Goal: Task Accomplishment & Management: Complete application form

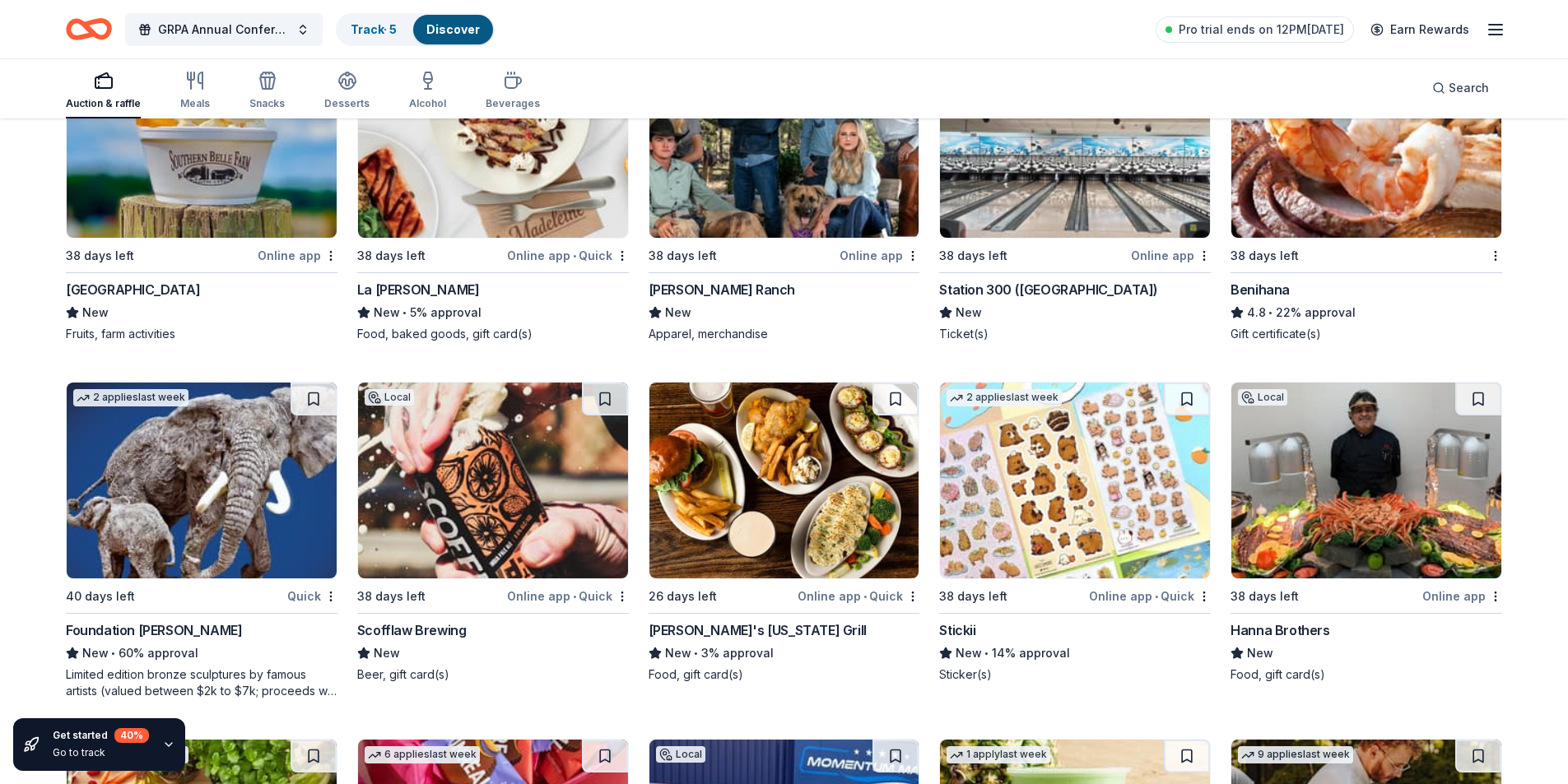
scroll to position [6576, 0]
click at [423, 484] on img at bounding box center [493, 480] width 270 height 196
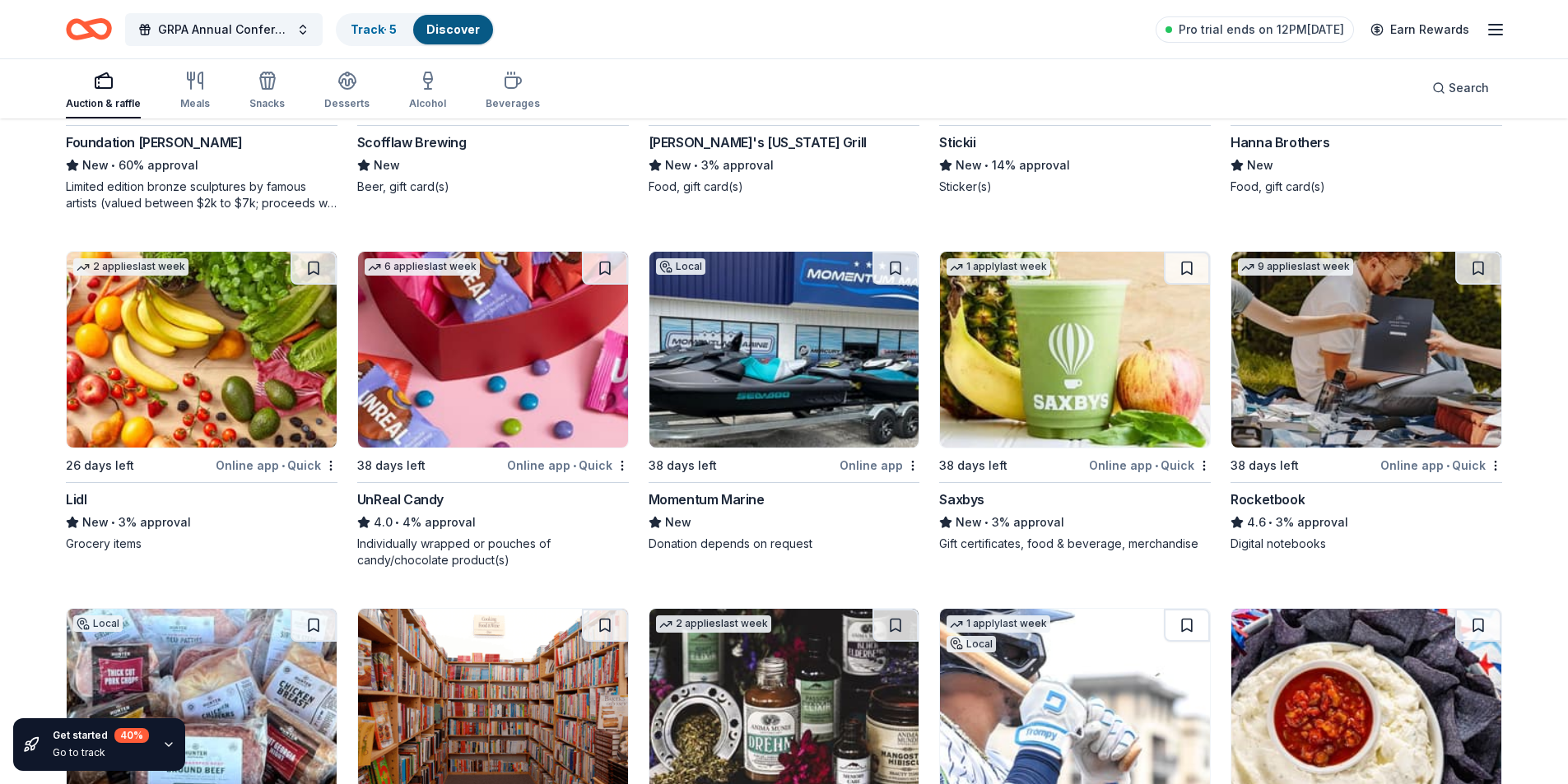
scroll to position [7070, 0]
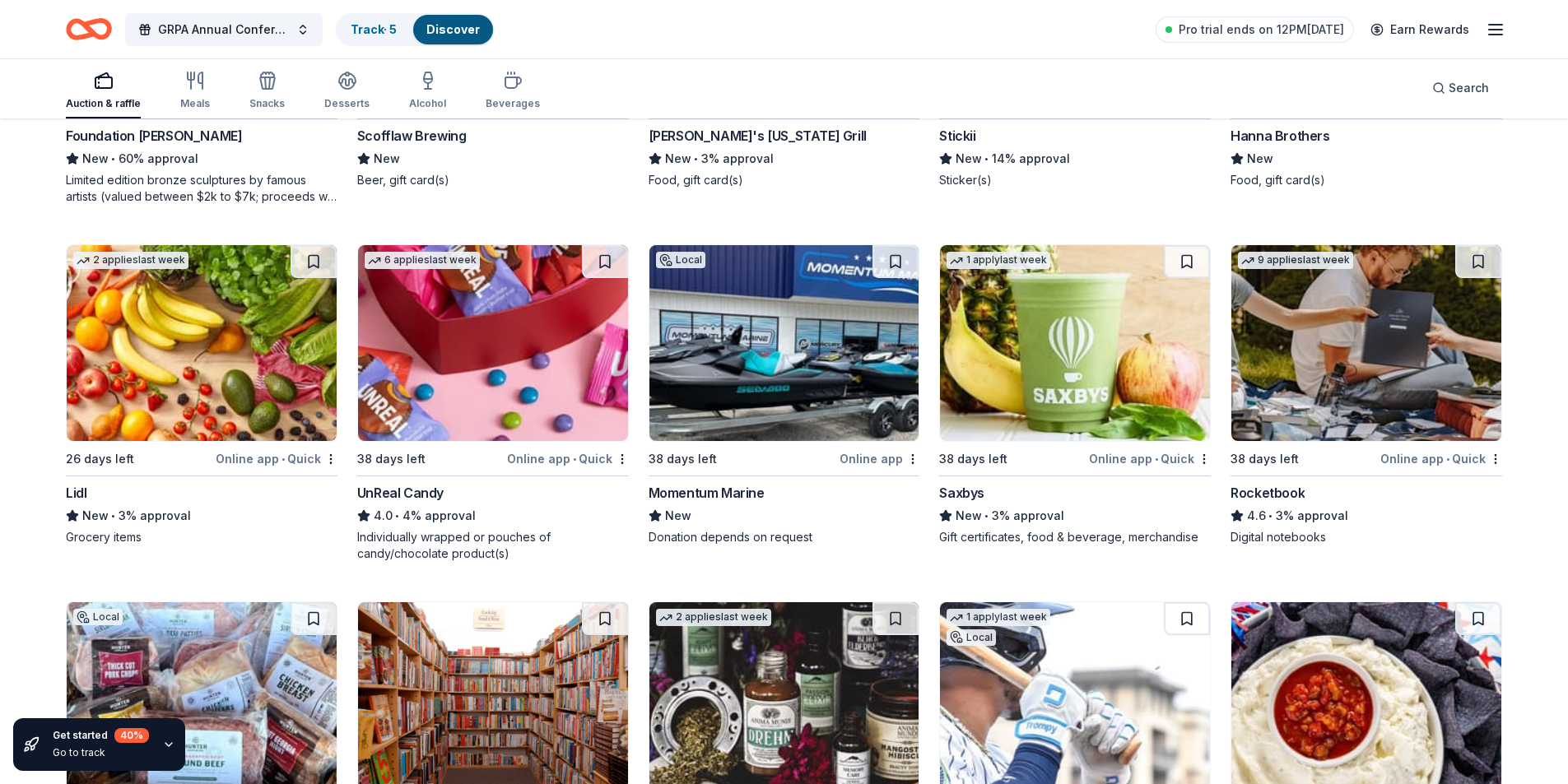
click at [783, 337] on img at bounding box center [784, 343] width 270 height 196
click at [1279, 368] on img at bounding box center [1366, 343] width 270 height 196
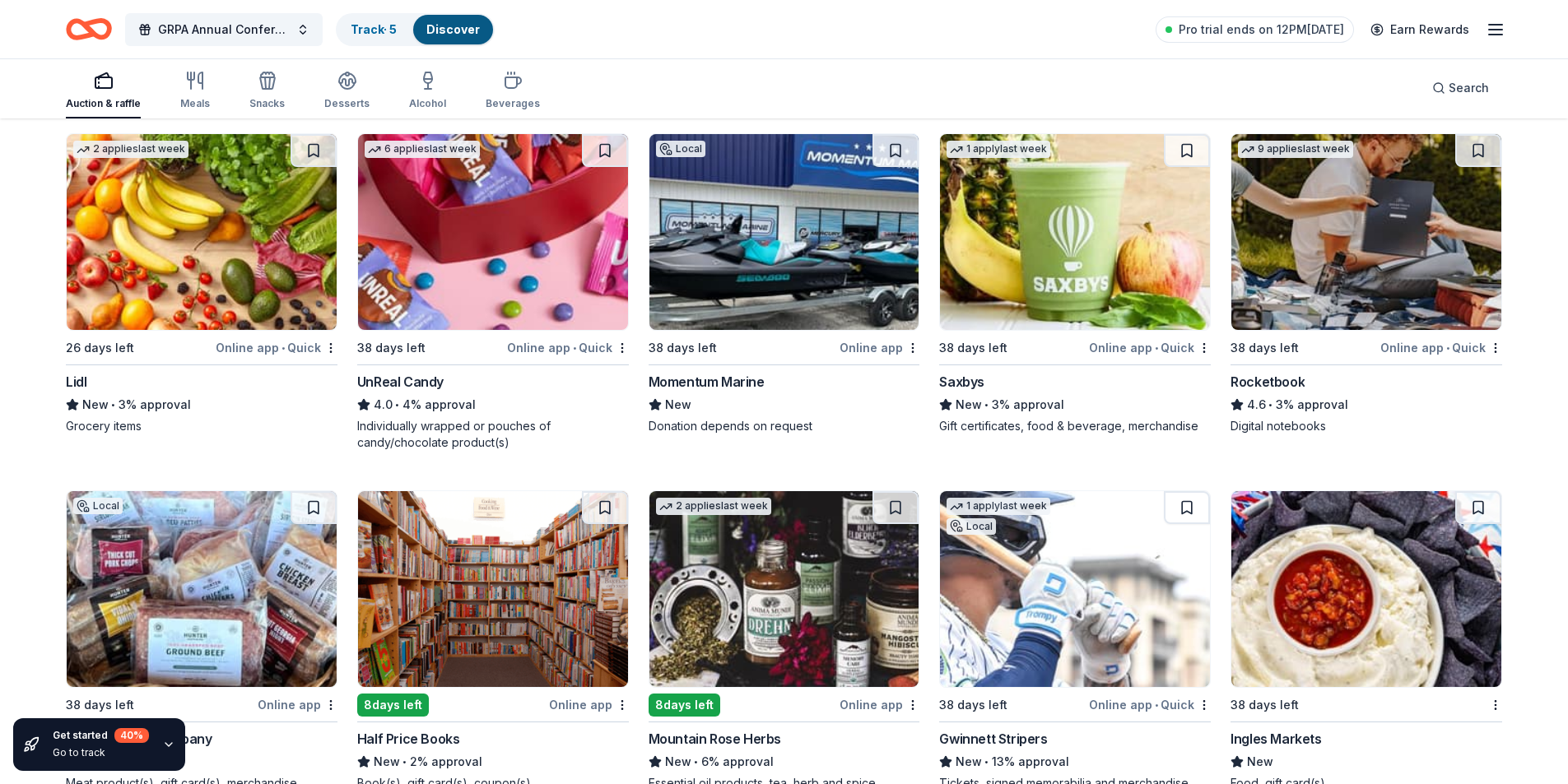
scroll to position [7337, 0]
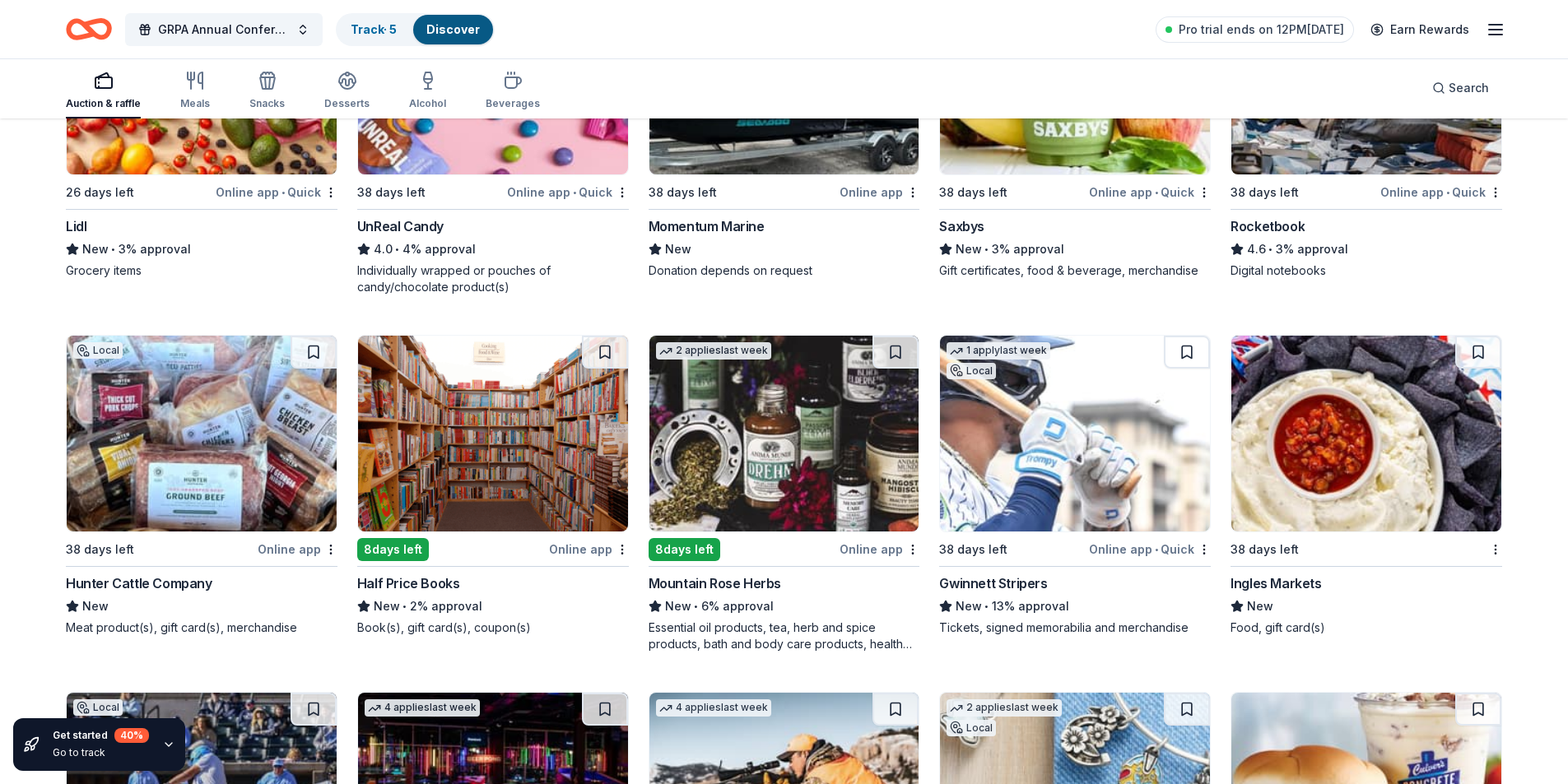
click at [476, 444] on img at bounding box center [493, 434] width 270 height 196
click at [1110, 441] on img at bounding box center [1075, 434] width 270 height 196
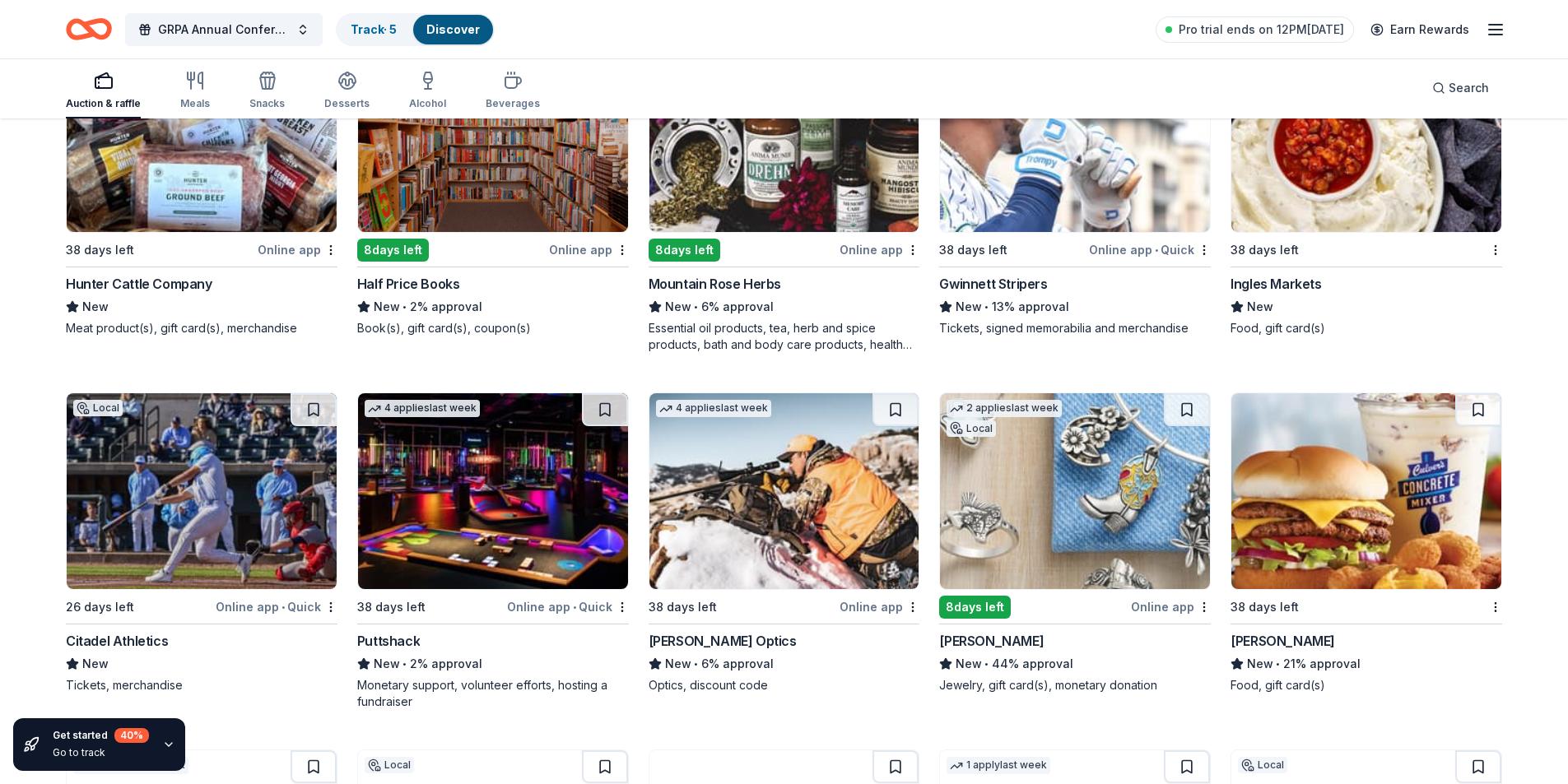
scroll to position [7666, 0]
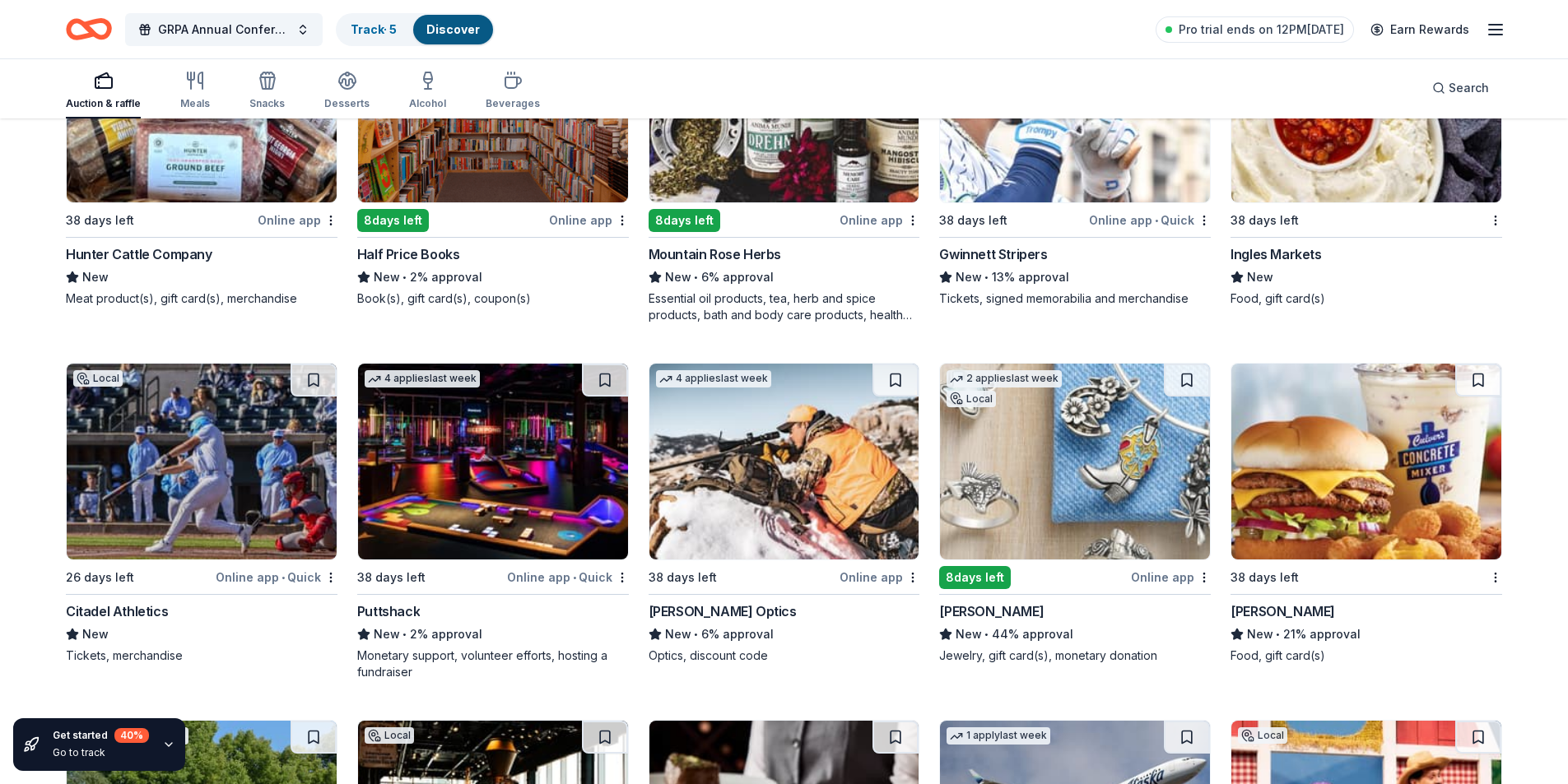
click at [136, 533] on img at bounding box center [202, 461] width 270 height 196
click at [523, 475] on img at bounding box center [493, 461] width 270 height 196
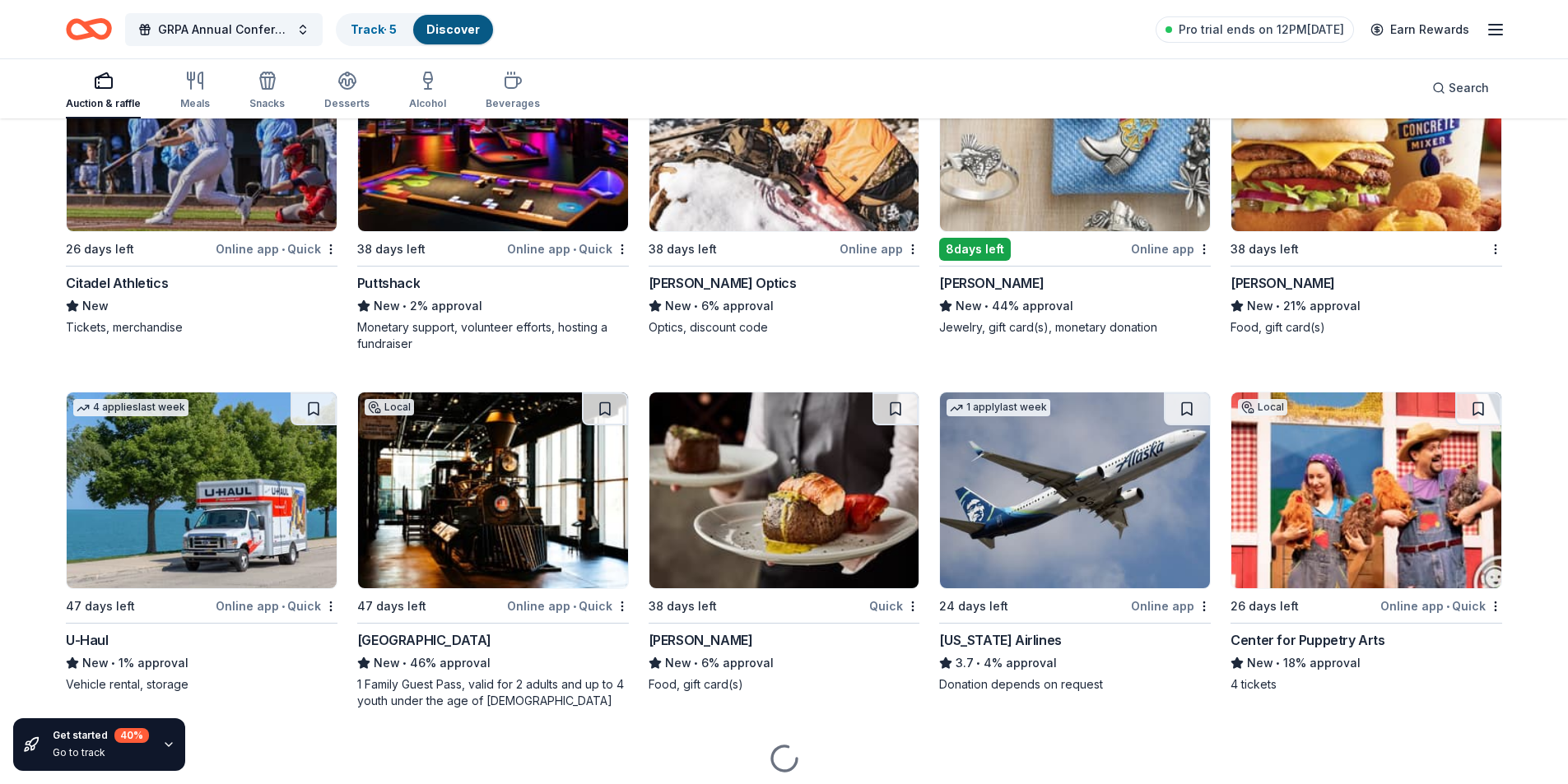
scroll to position [7995, 0]
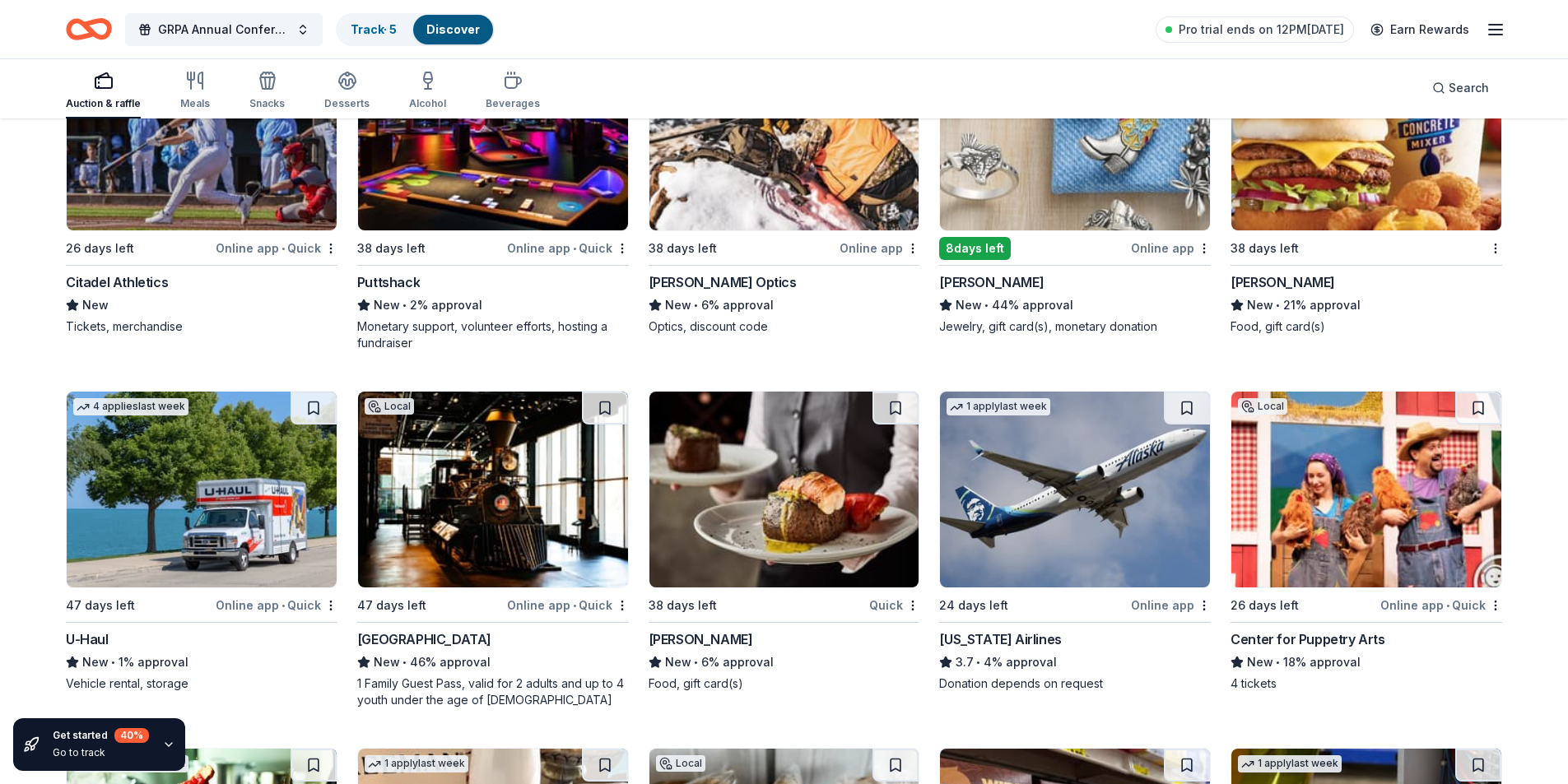
click at [490, 535] on img at bounding box center [493, 490] width 270 height 196
click at [1056, 514] on img at bounding box center [1075, 490] width 270 height 196
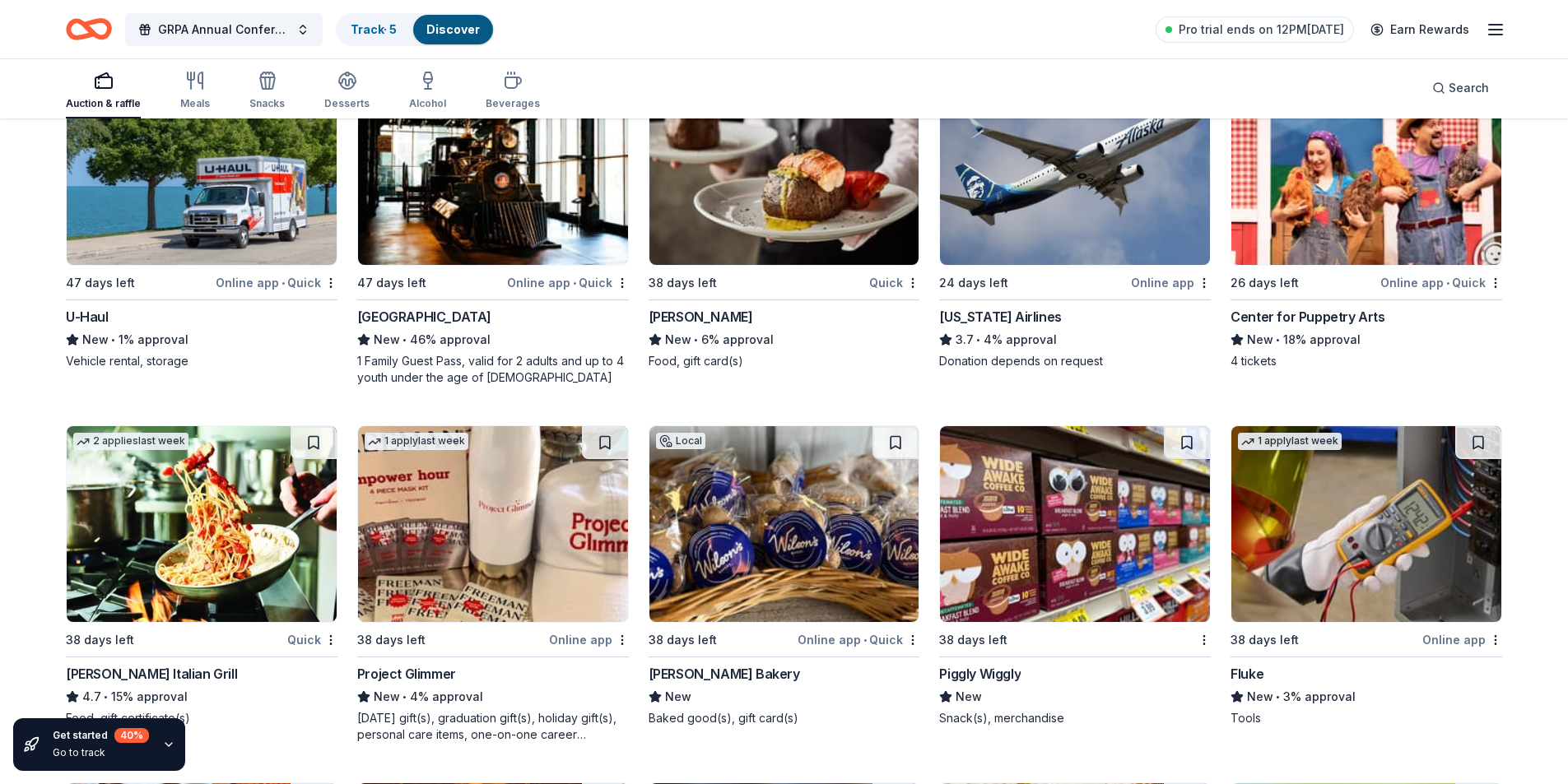
scroll to position [8324, 0]
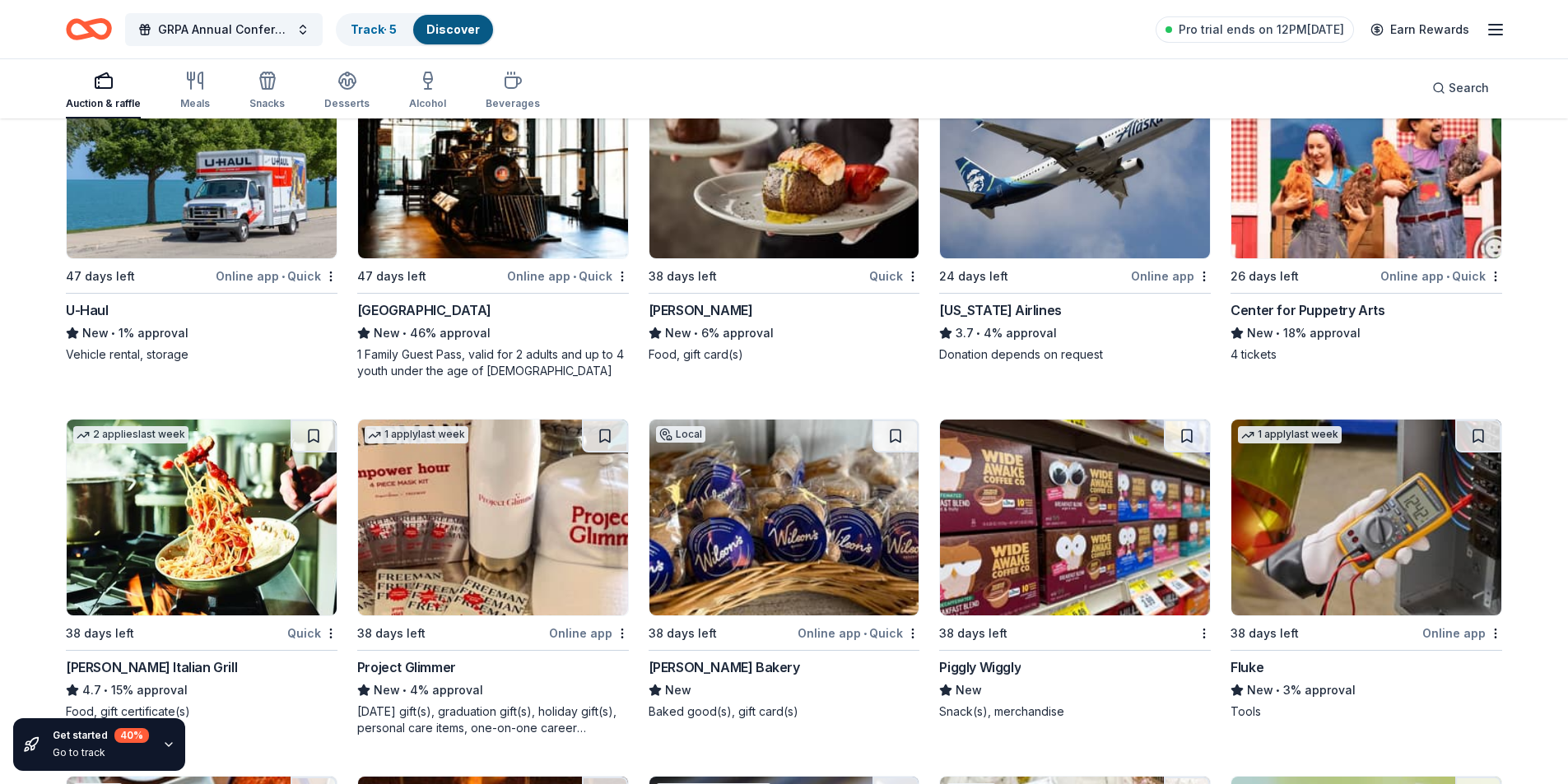
click at [1421, 214] on img at bounding box center [1366, 161] width 270 height 196
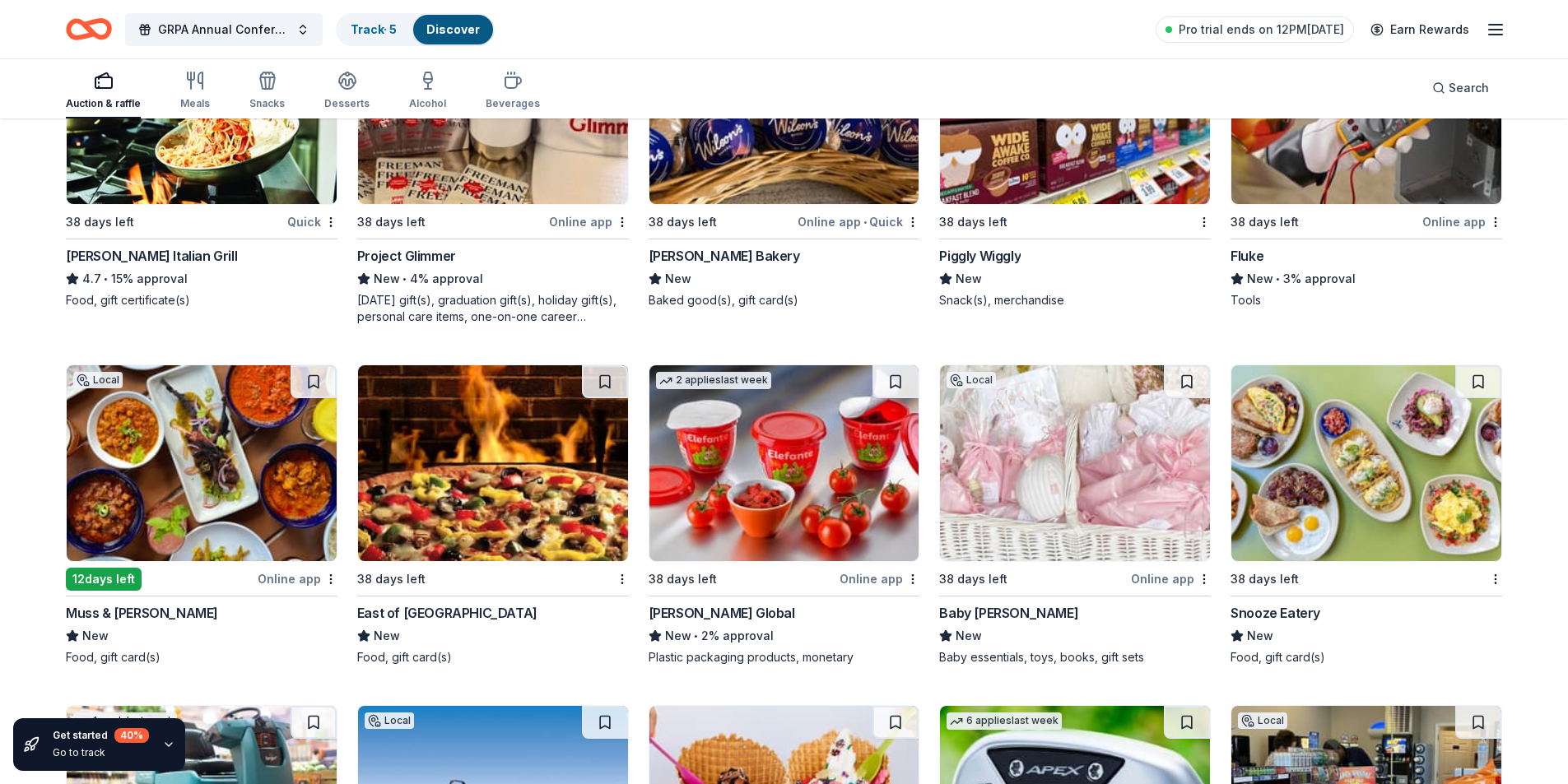
scroll to position [8489, 0]
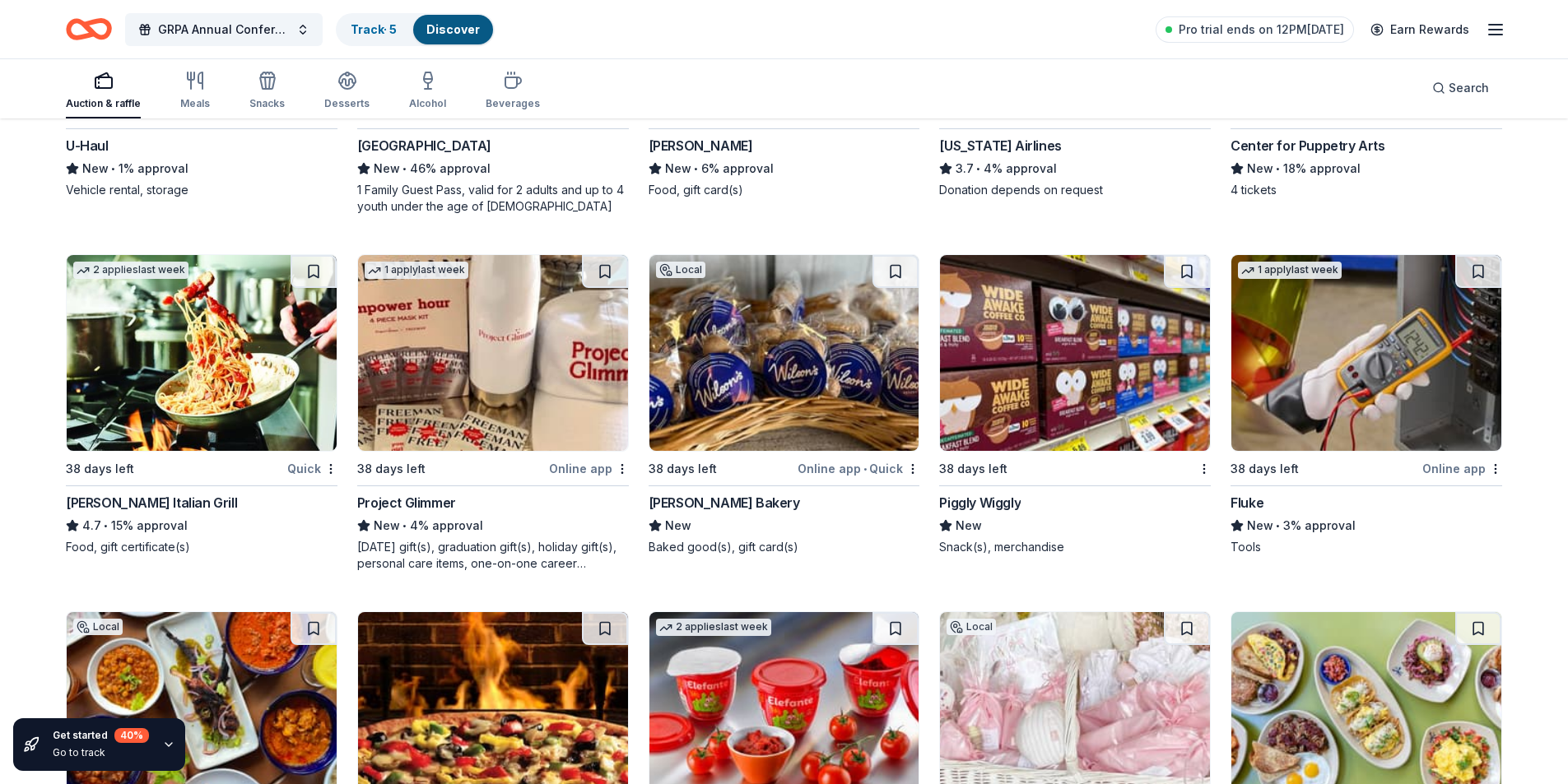
click at [1382, 386] on img at bounding box center [1366, 353] width 270 height 196
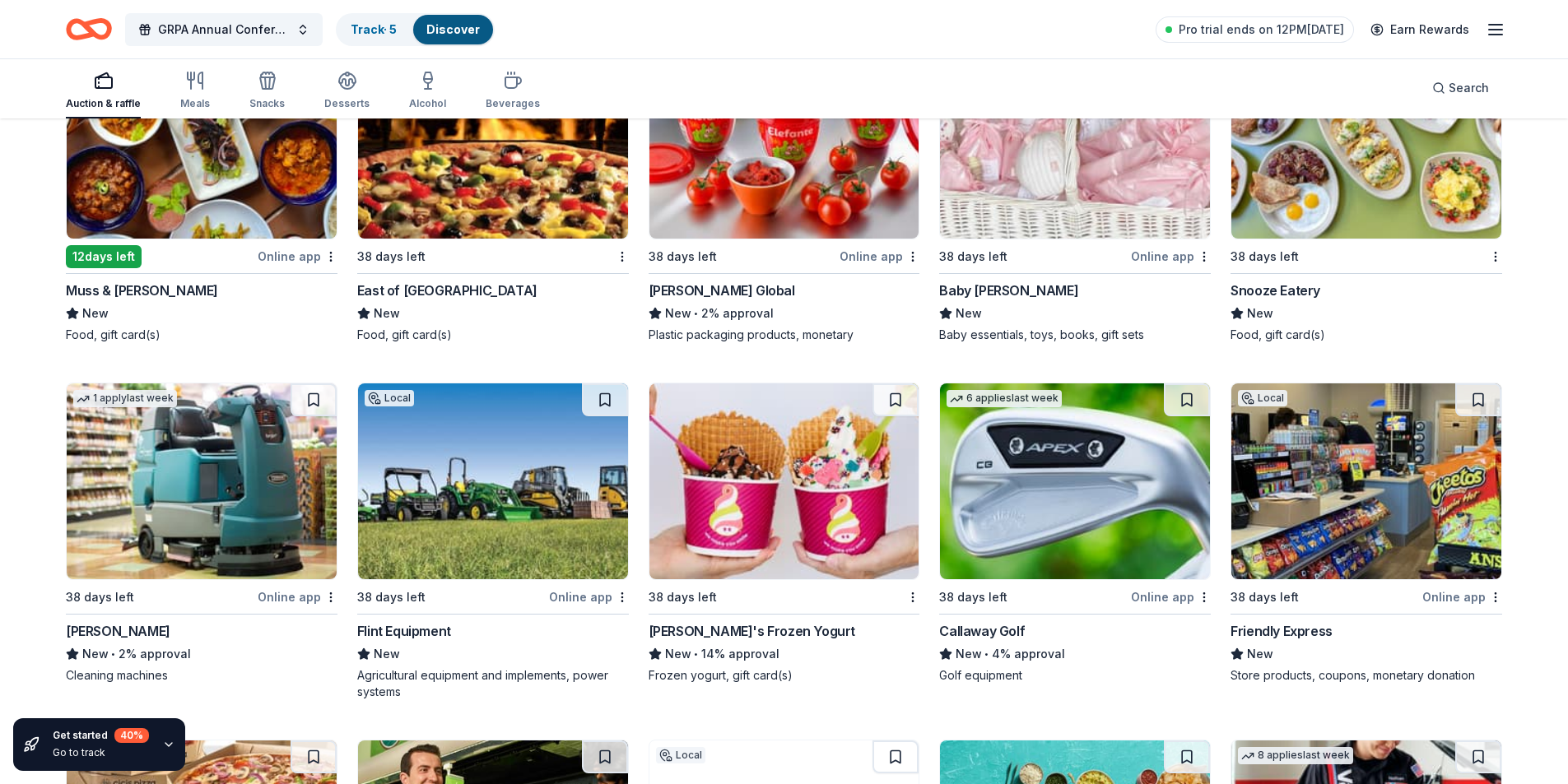
scroll to position [9065, 0]
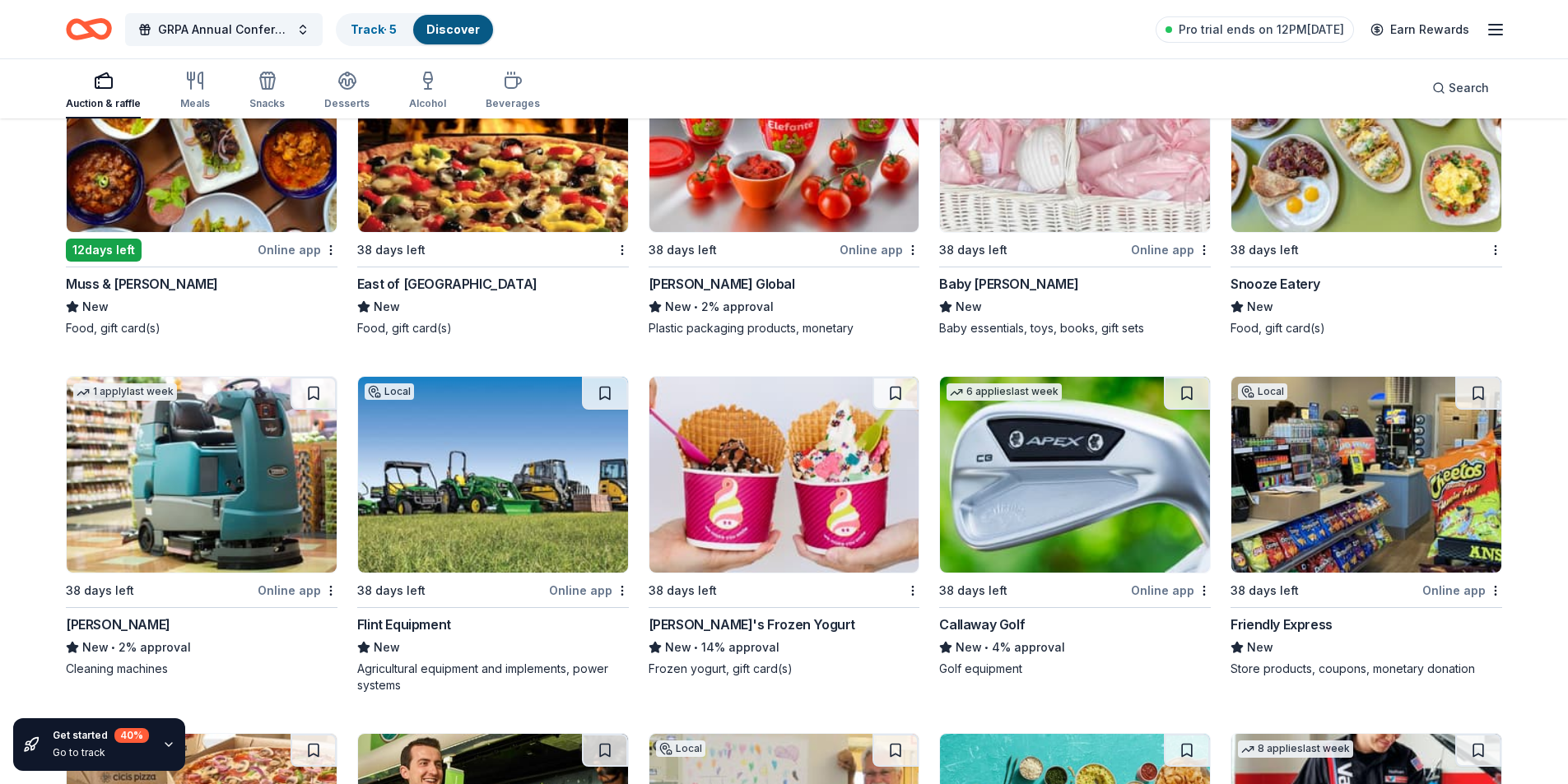
click at [1123, 490] on img at bounding box center [1075, 475] width 270 height 196
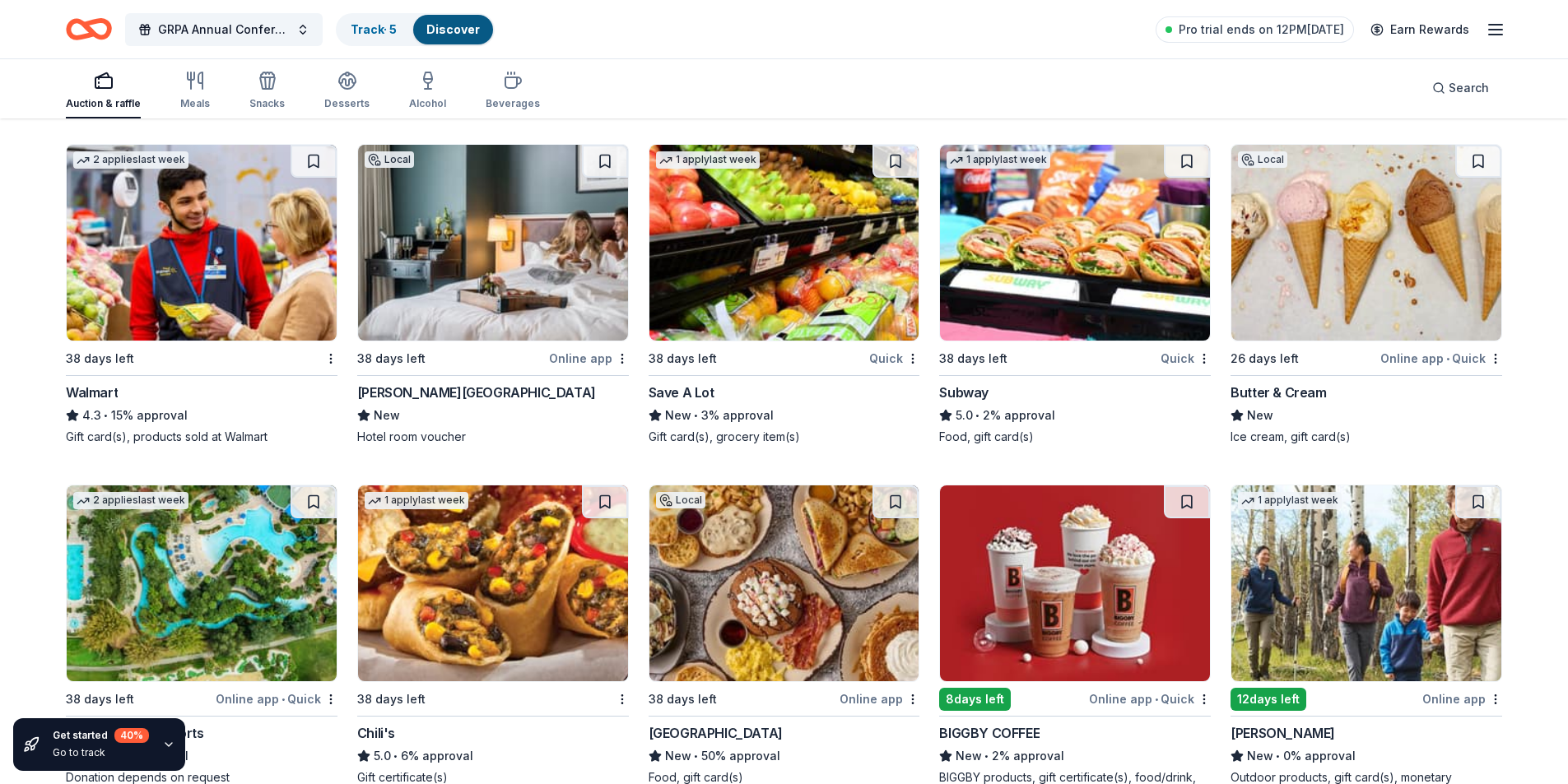
scroll to position [10451, 0]
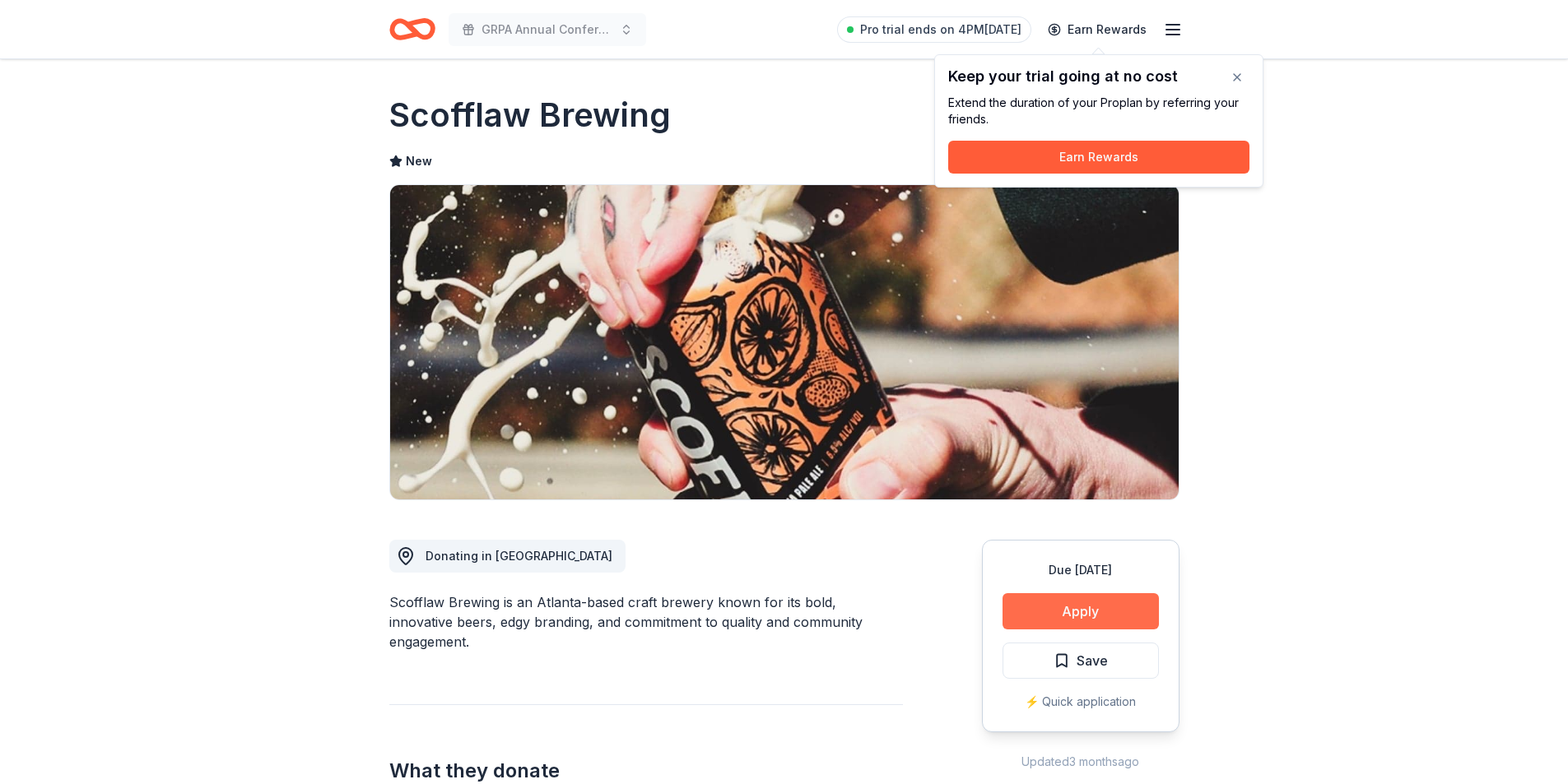
click at [1085, 619] on button "Apply" at bounding box center [1080, 611] width 156 height 36
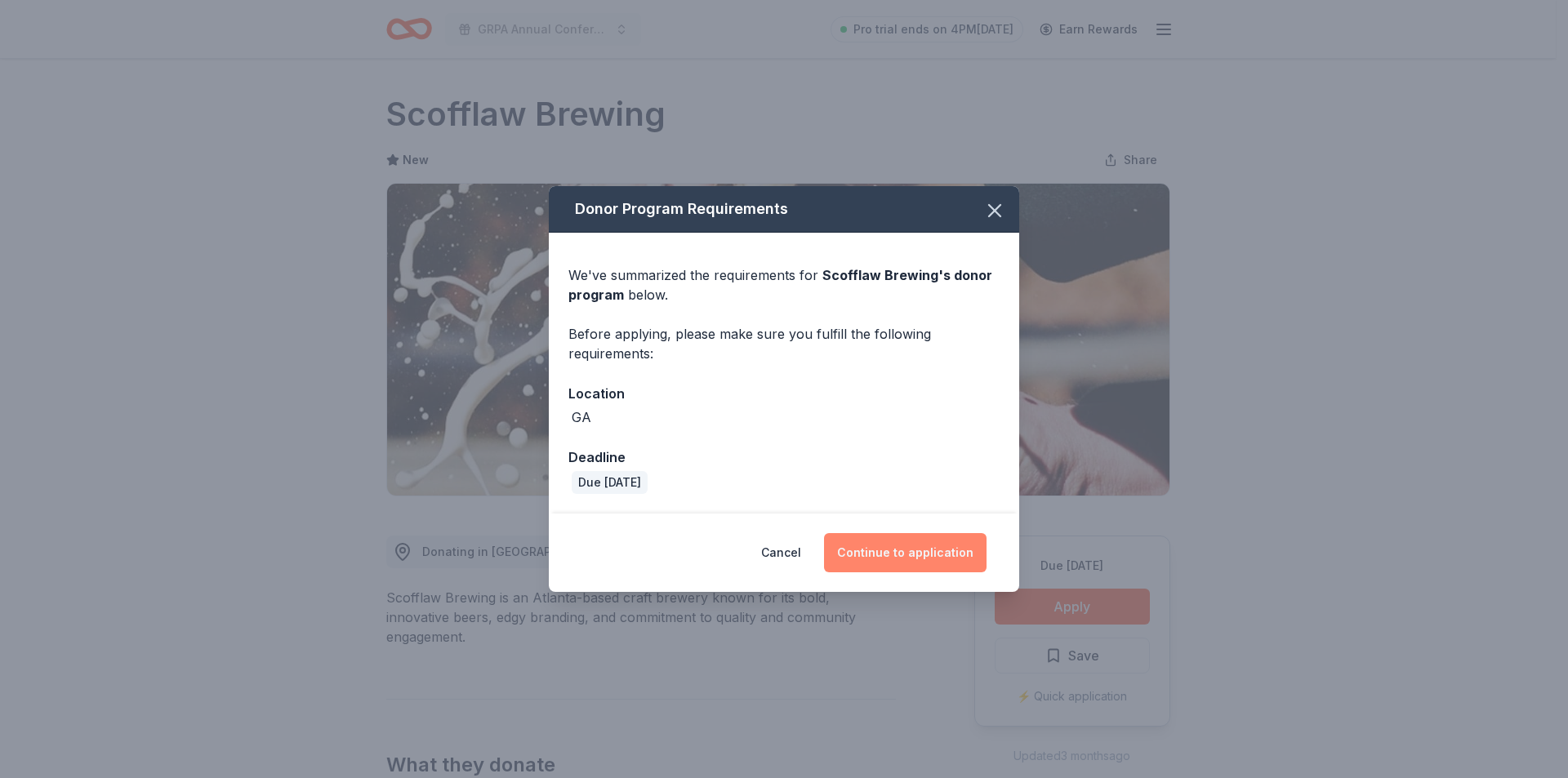
click at [966, 565] on button "Continue to application" at bounding box center [905, 552] width 162 height 39
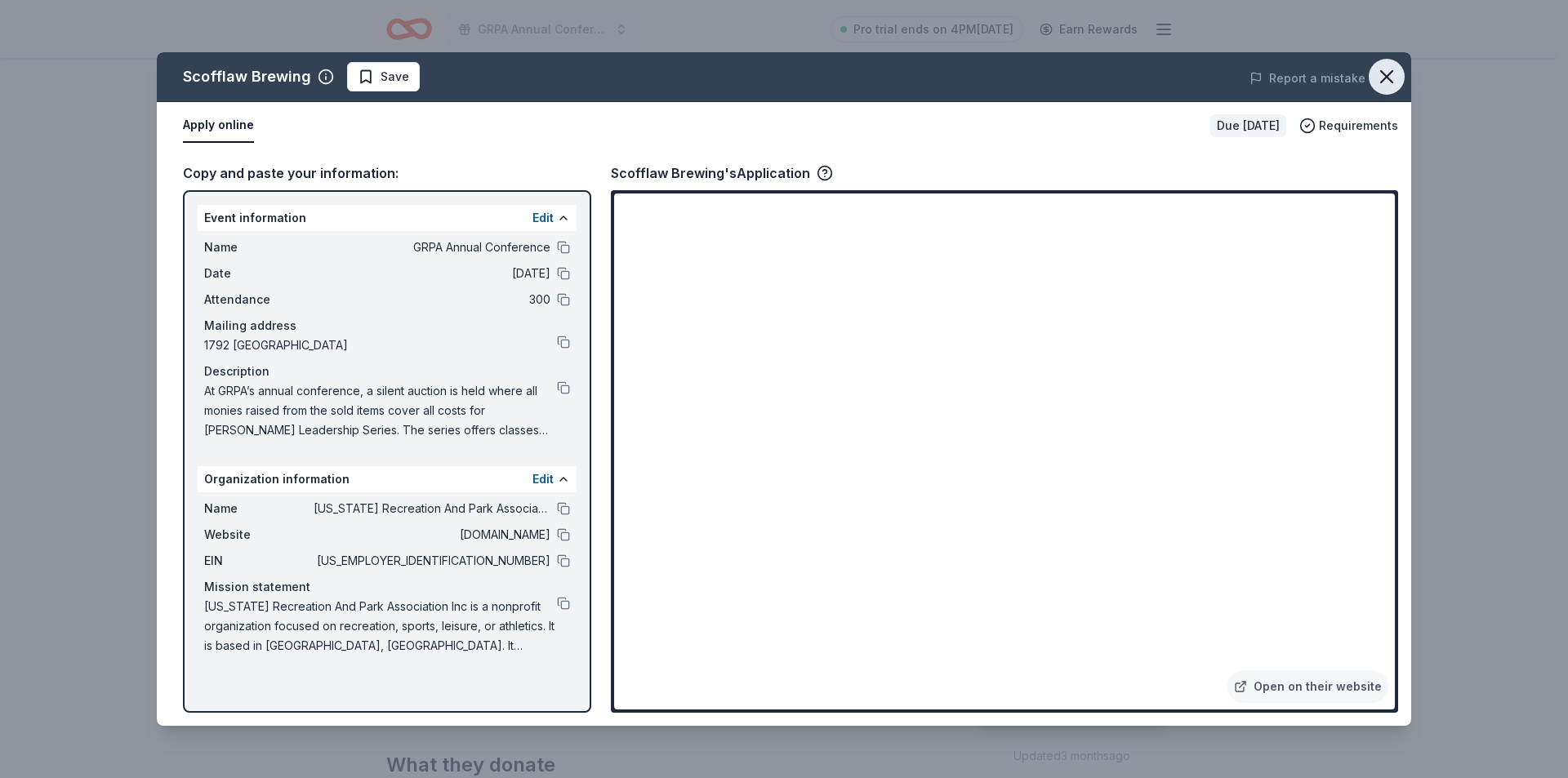
click at [1391, 86] on icon "button" at bounding box center [1386, 76] width 23 height 23
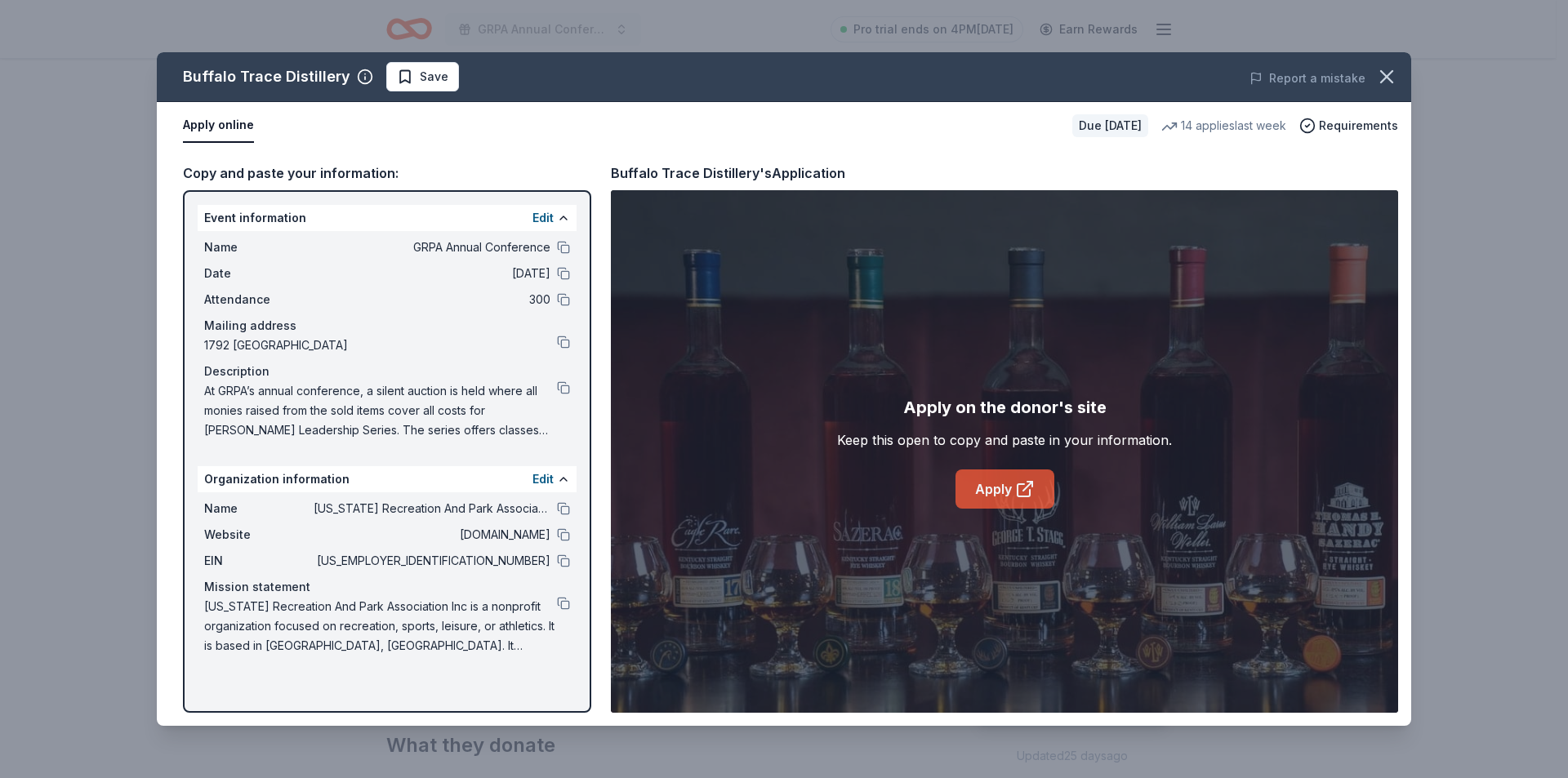
click at [1015, 486] on icon at bounding box center [1024, 489] width 19 height 19
click at [1396, 90] on button "button" at bounding box center [1386, 76] width 36 height 36
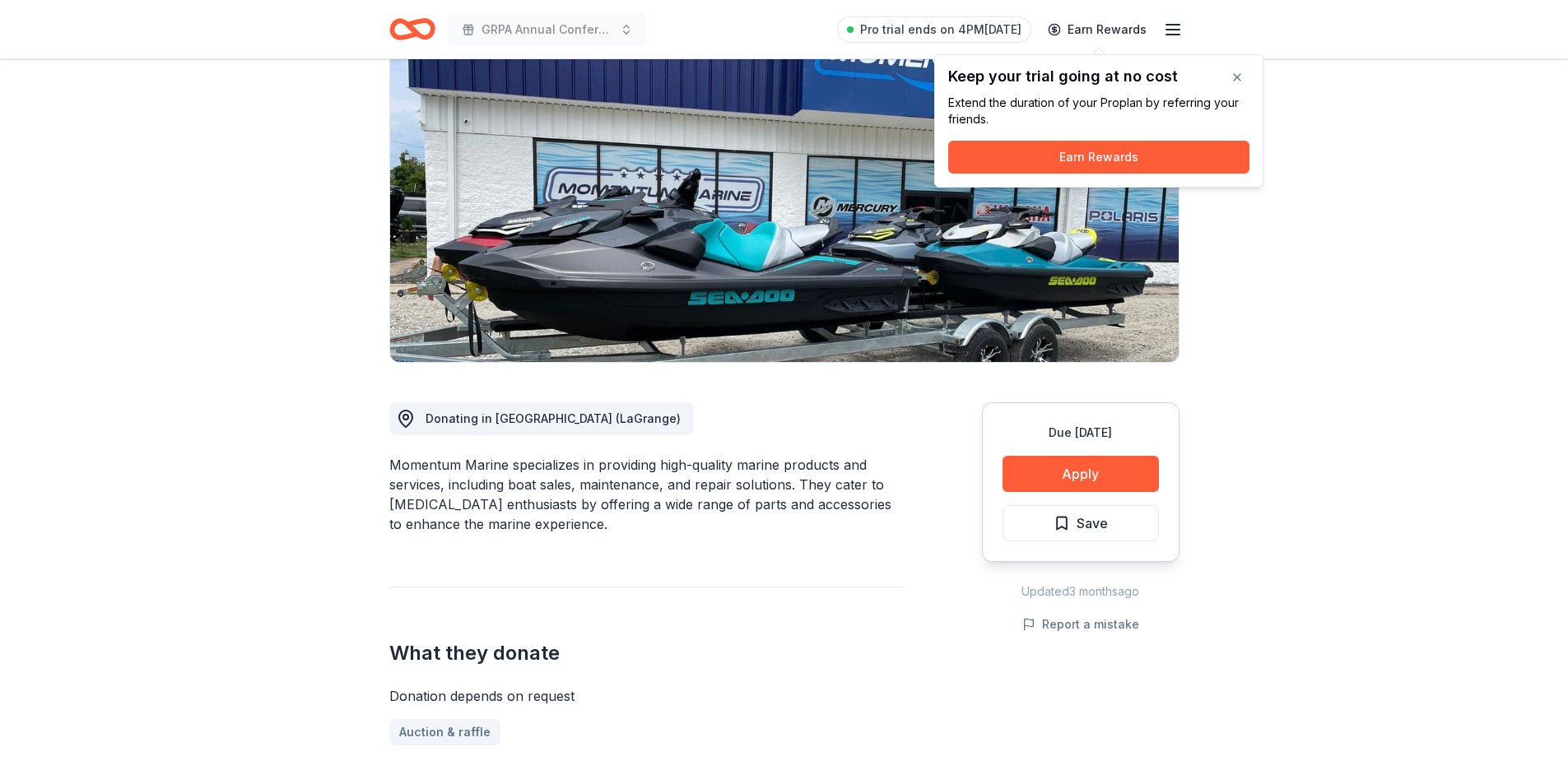
scroll to position [165, 0]
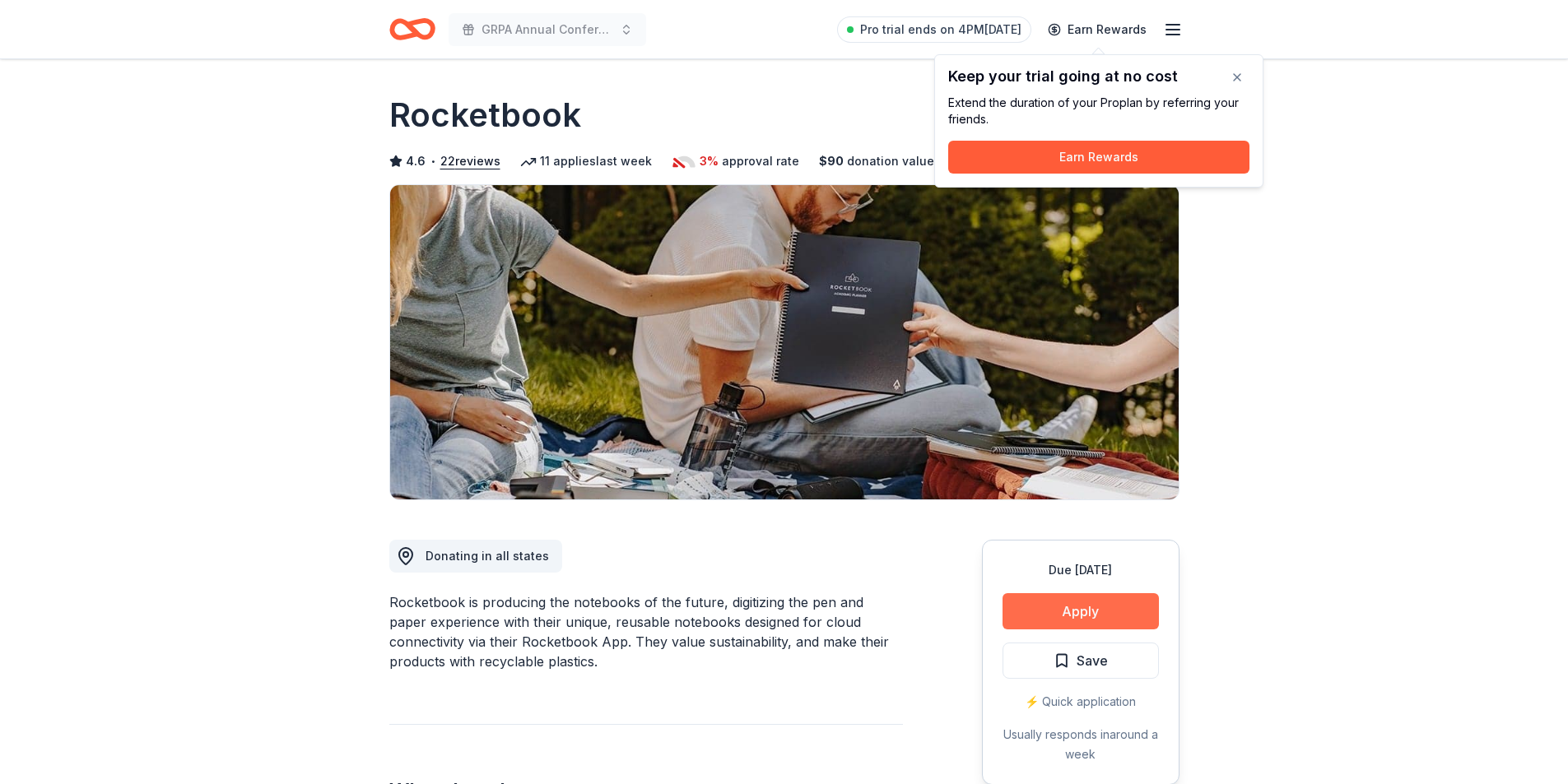
click at [1120, 610] on button "Apply" at bounding box center [1080, 611] width 156 height 36
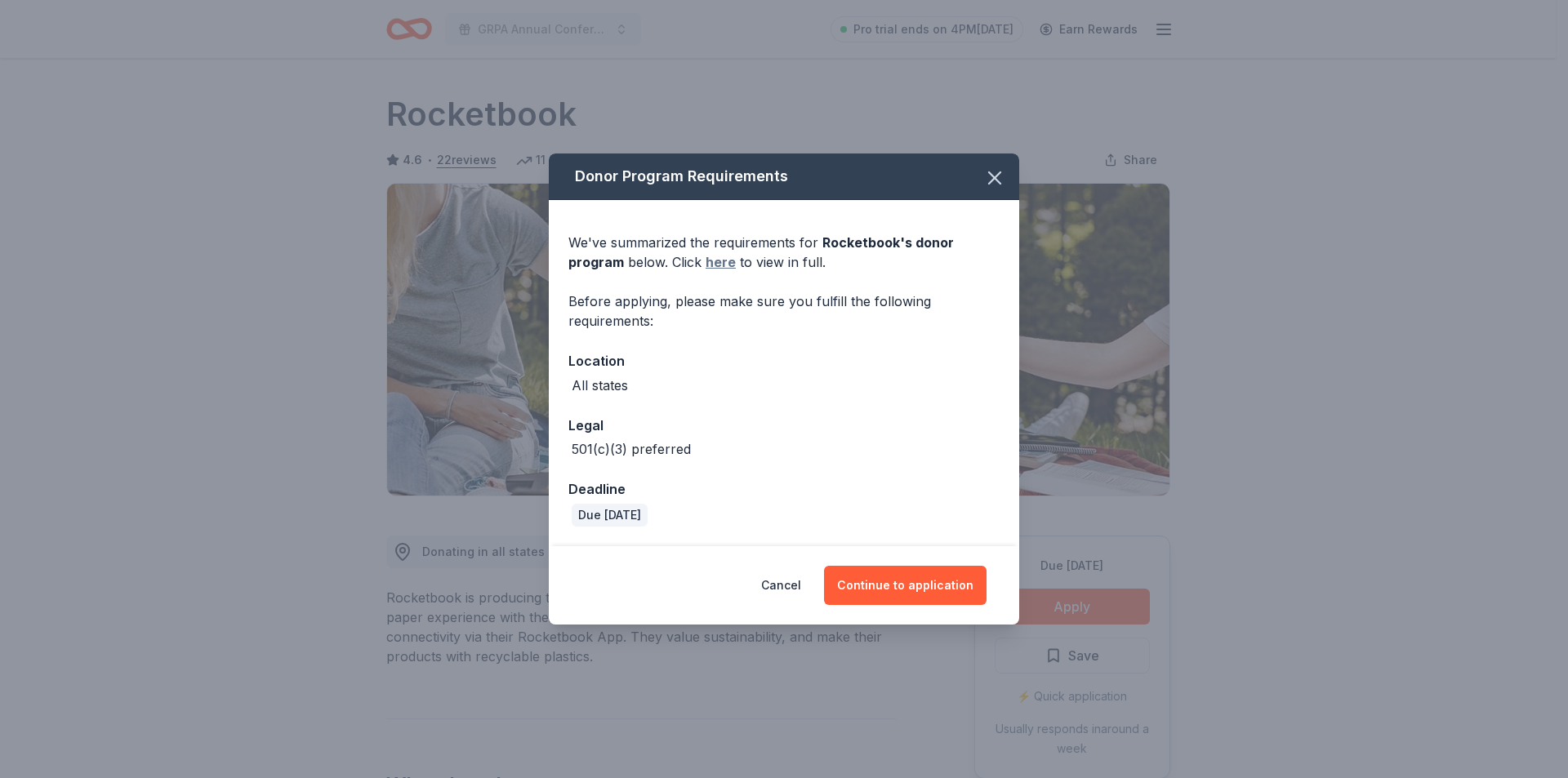
click at [721, 260] on link "here" at bounding box center [720, 261] width 30 height 19
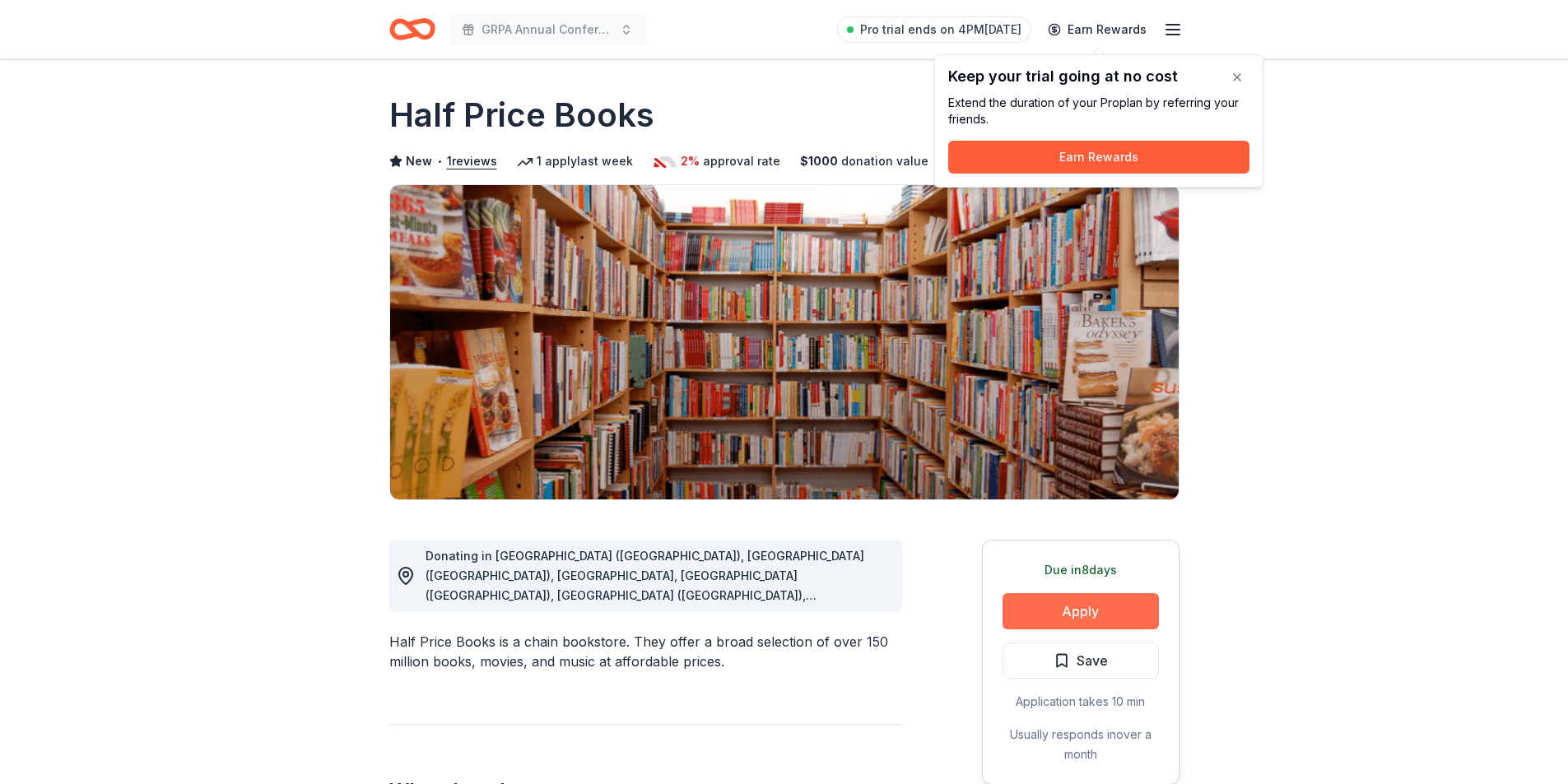
click at [1043, 619] on button "Apply" at bounding box center [1080, 611] width 156 height 36
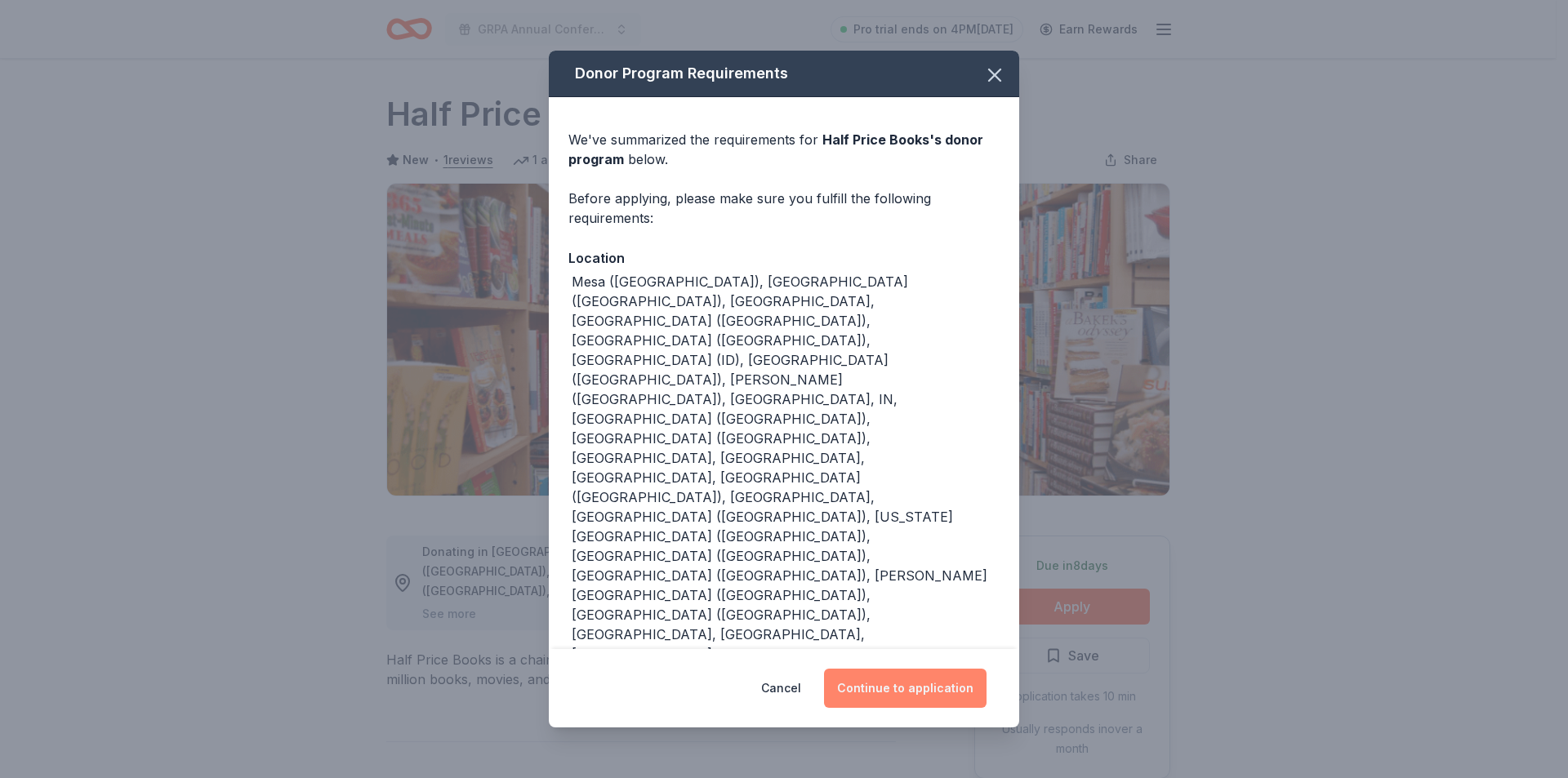
click at [897, 674] on button "Continue to application" at bounding box center [905, 688] width 162 height 39
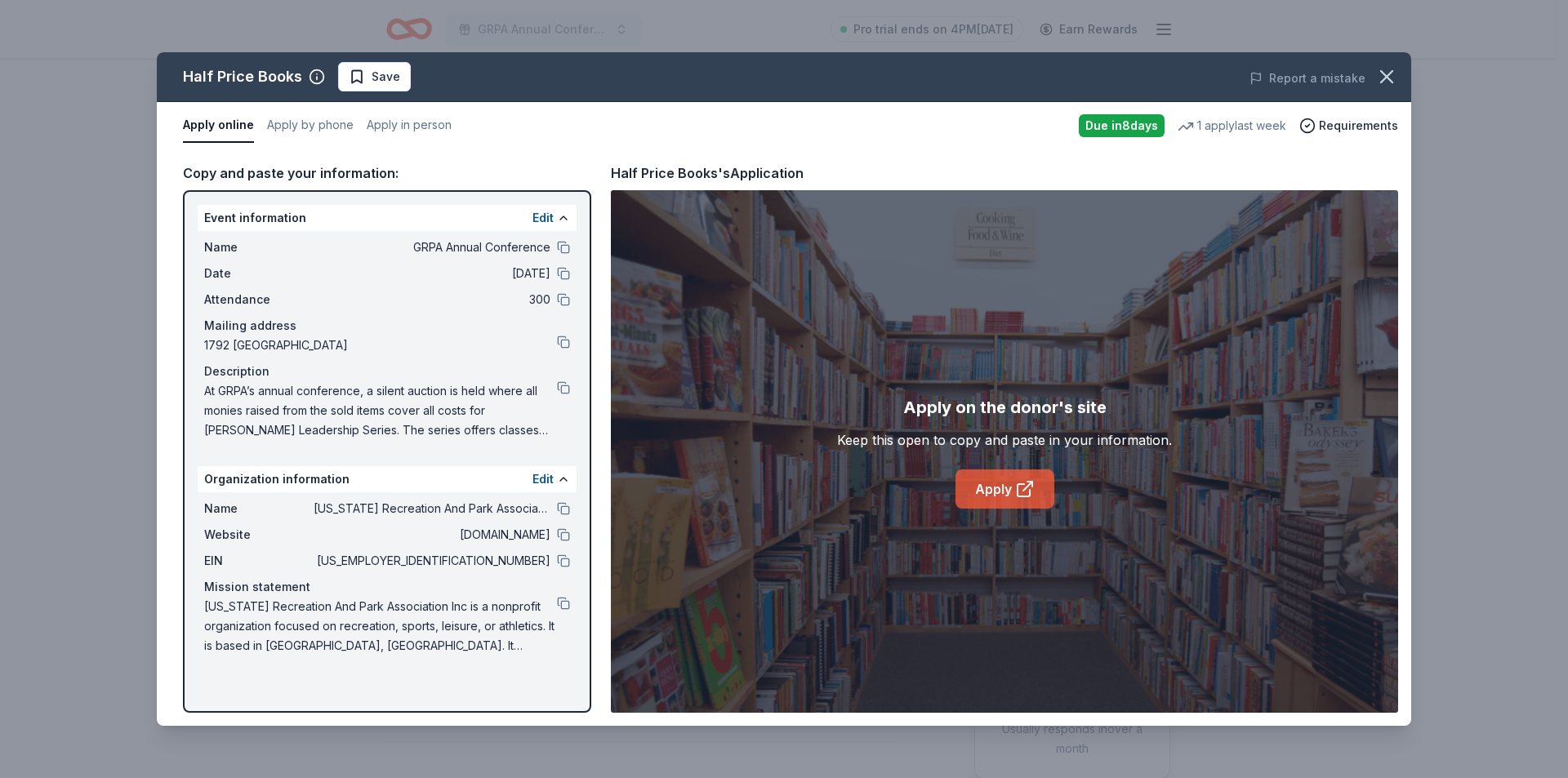
click at [980, 504] on link "Apply" at bounding box center [1005, 489] width 99 height 39
click at [145, 390] on div "Half Price Books Save Report a mistake Apply online Apply by phone Apply in per…" at bounding box center [784, 389] width 1568 height 778
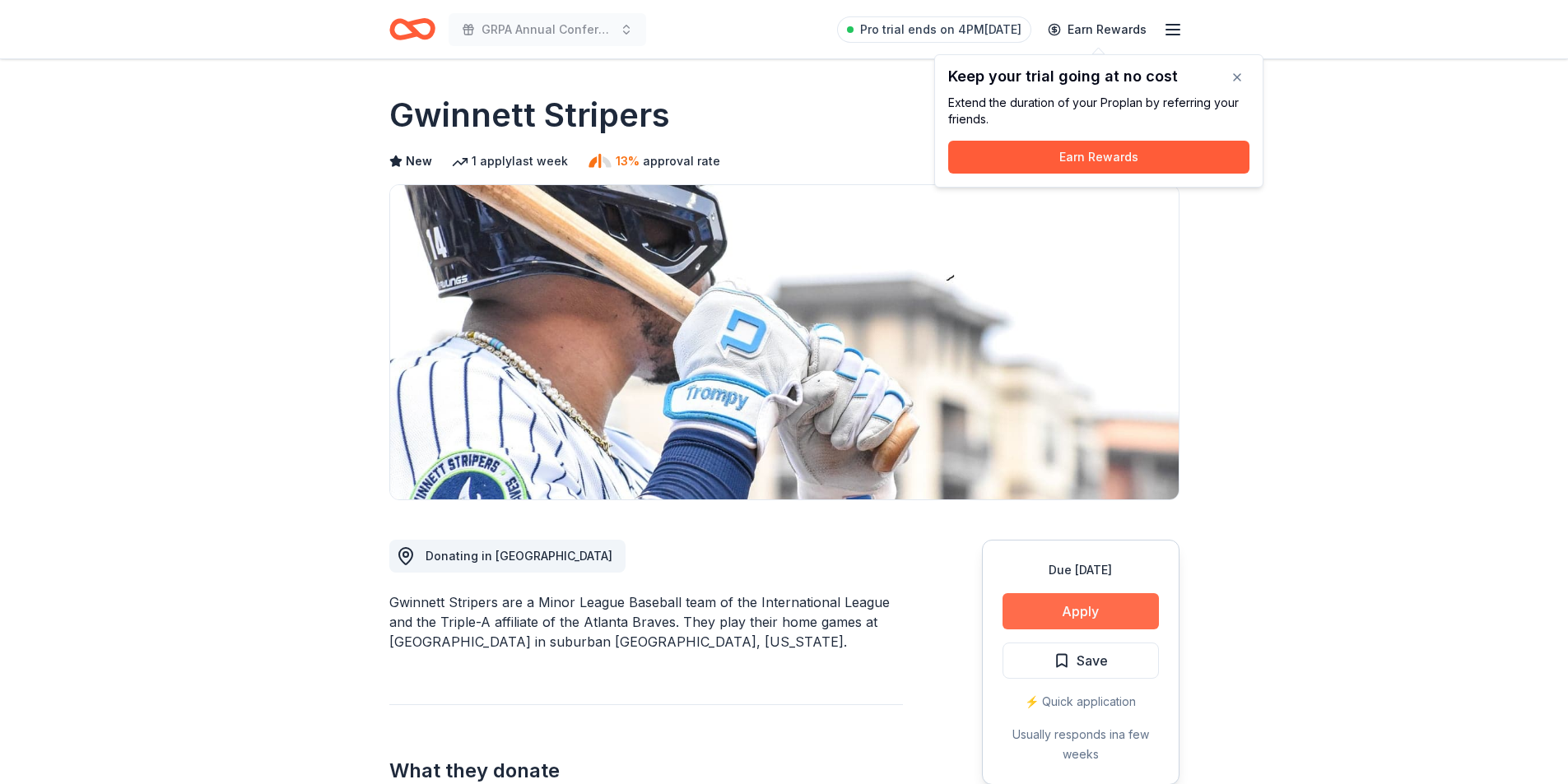
click at [1062, 612] on button "Apply" at bounding box center [1080, 611] width 156 height 36
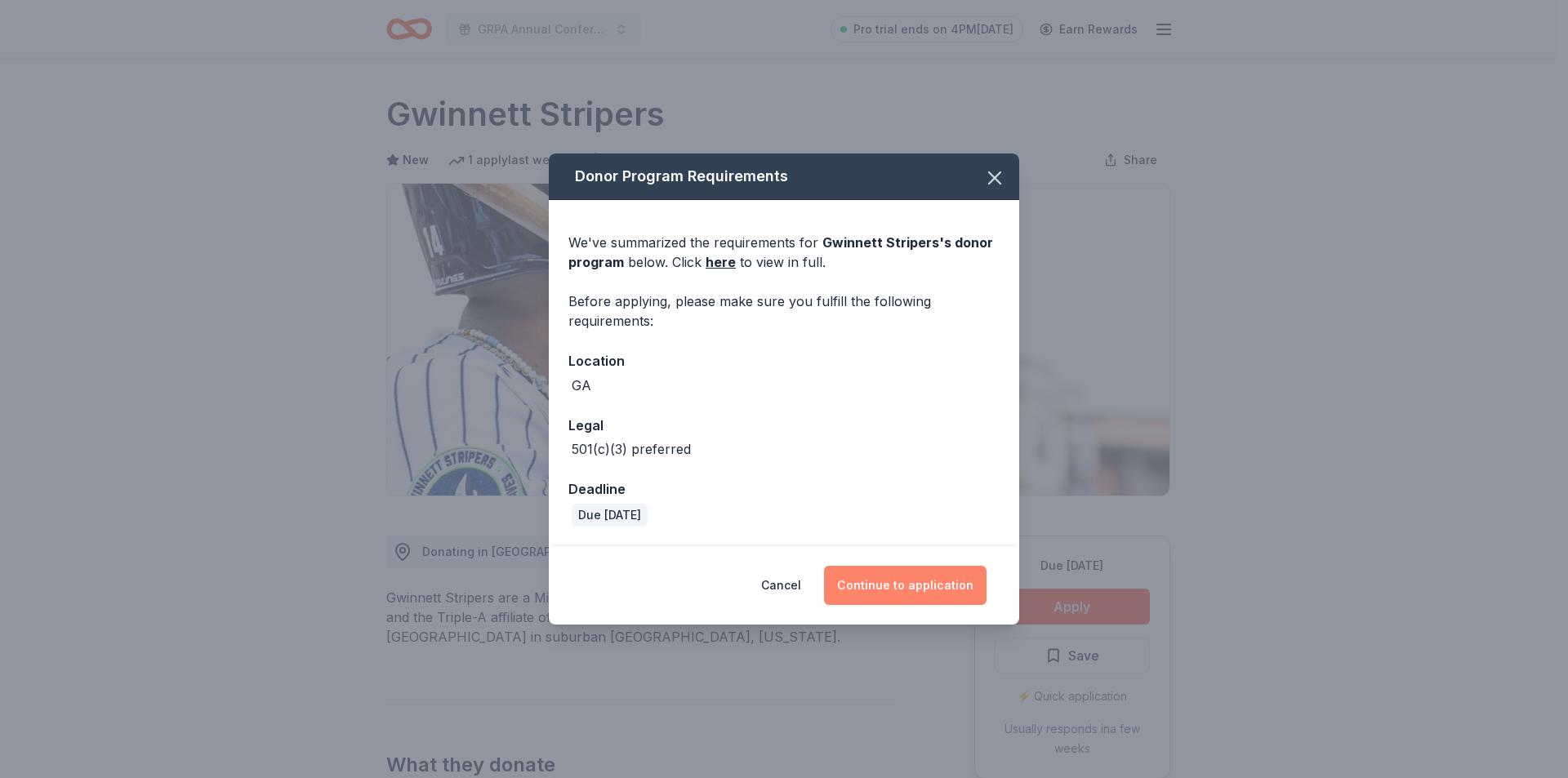
click at [944, 588] on button "Continue to application" at bounding box center [905, 585] width 162 height 39
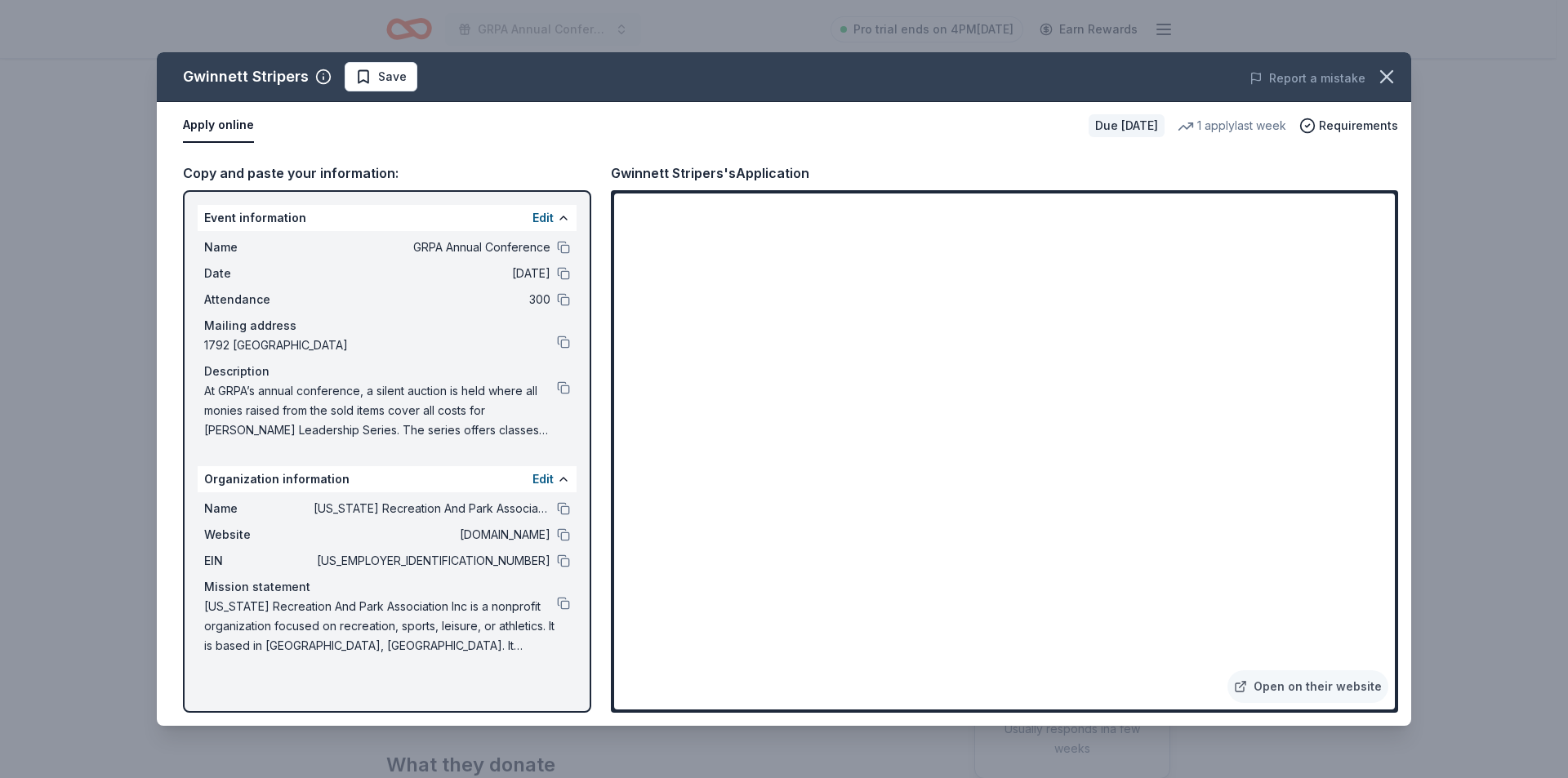
click at [551, 565] on div "EIN 58-6081469" at bounding box center [387, 561] width 366 height 19
click at [563, 561] on button at bounding box center [563, 561] width 13 height 13
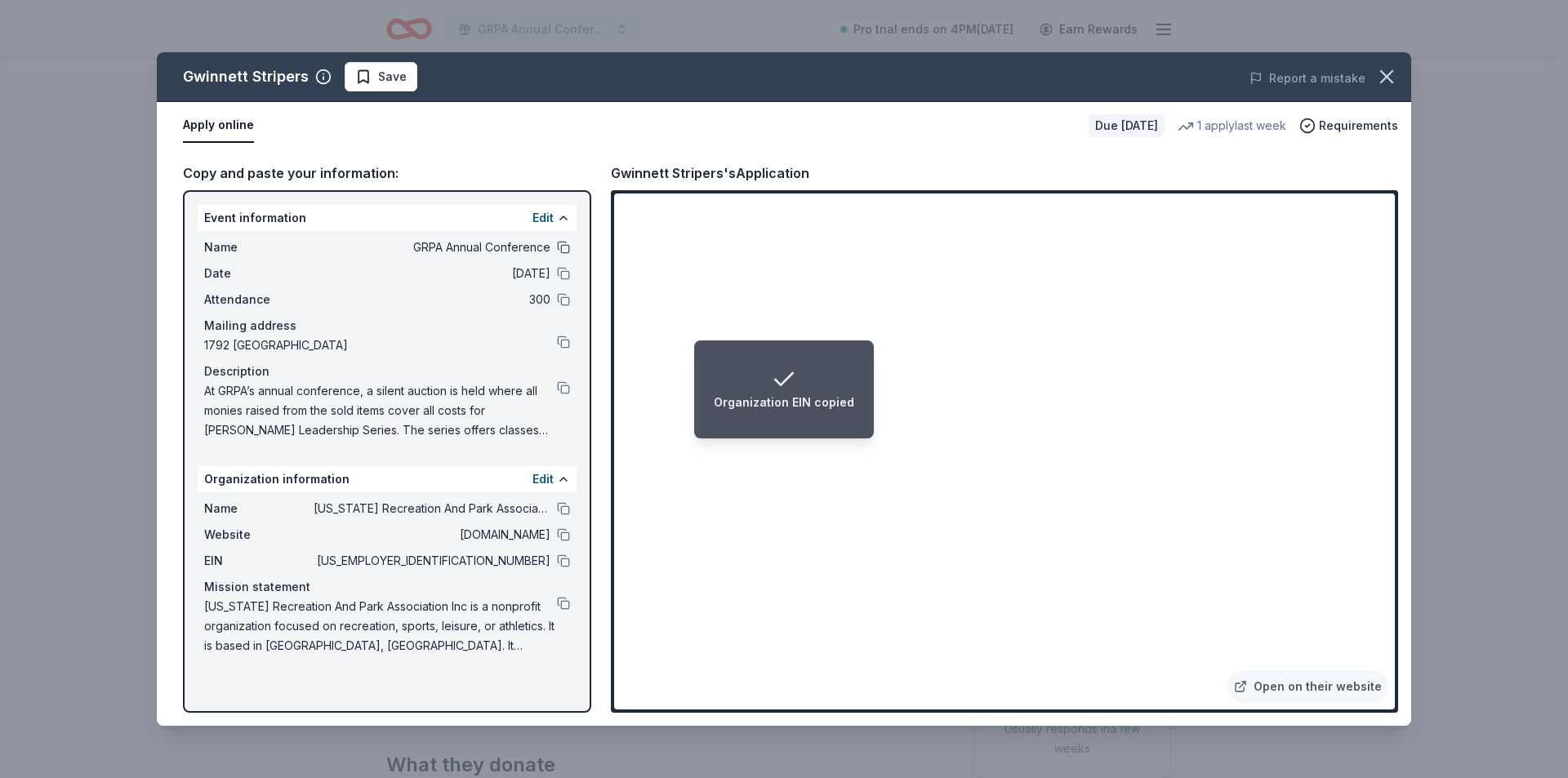
click at [562, 244] on button at bounding box center [563, 248] width 13 height 13
click at [1385, 78] on icon "button" at bounding box center [1386, 76] width 11 height 11
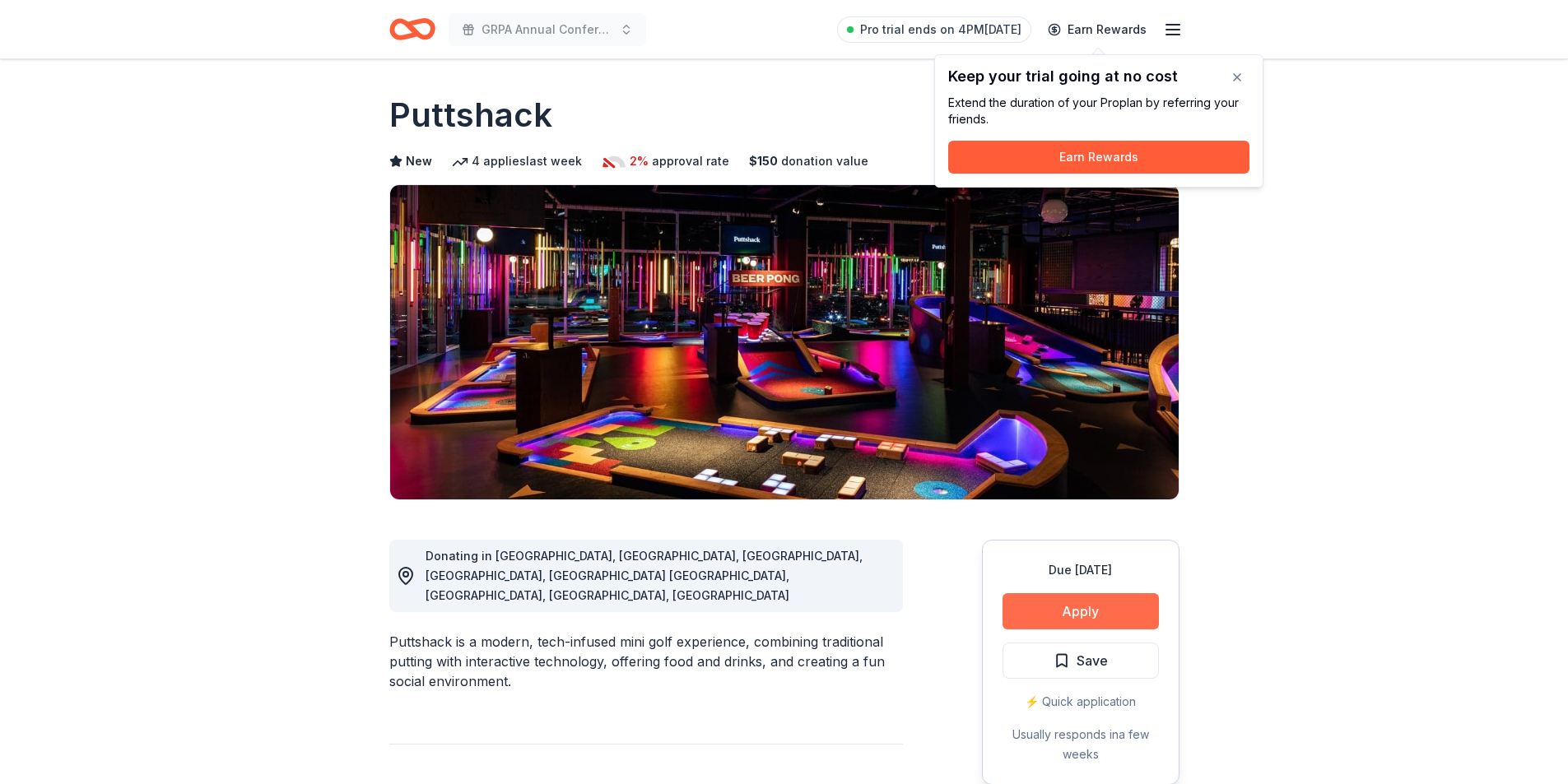
click at [1127, 623] on button "Apply" at bounding box center [1080, 611] width 156 height 36
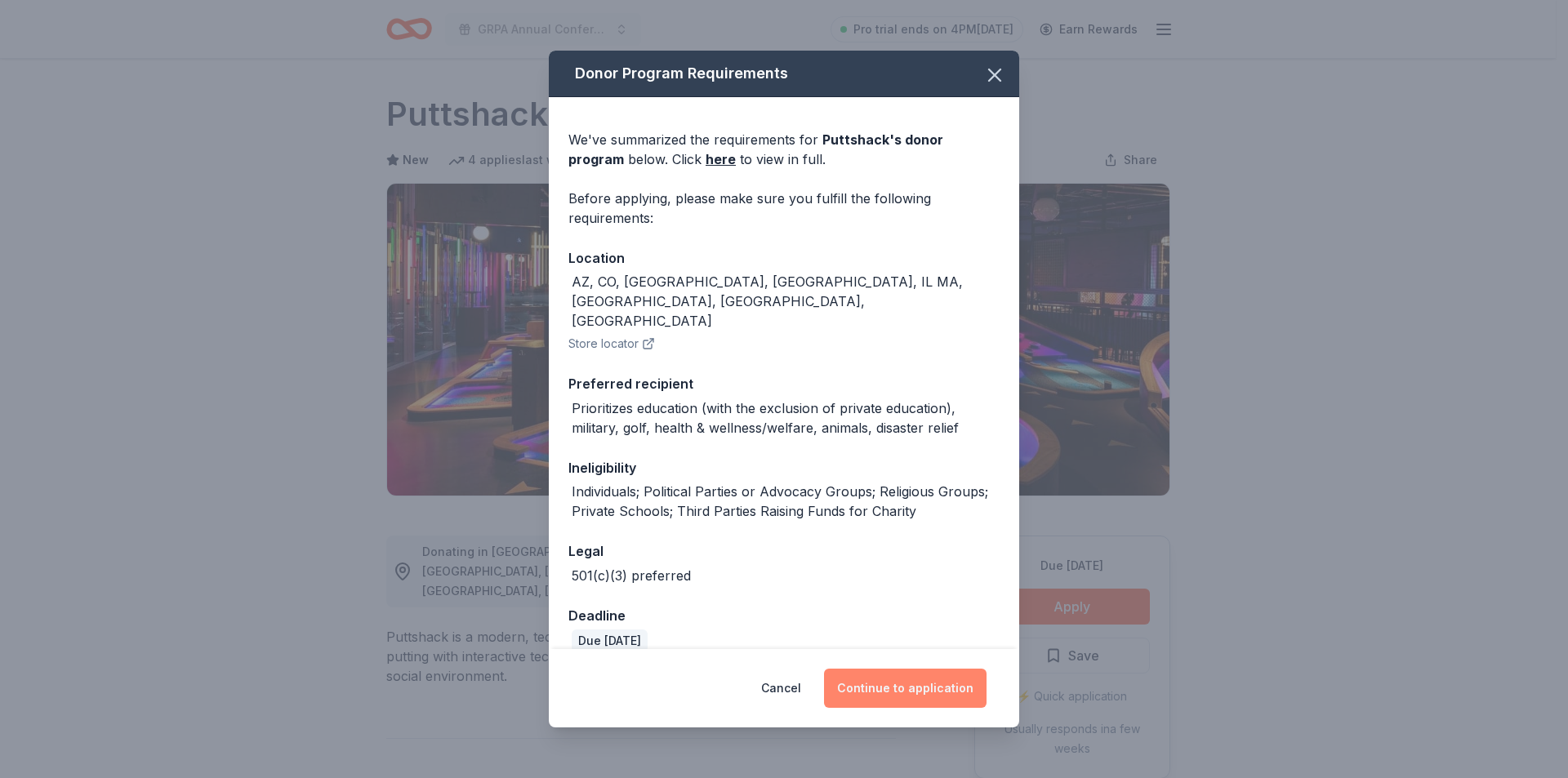
click at [944, 694] on button "Continue to application" at bounding box center [905, 688] width 162 height 39
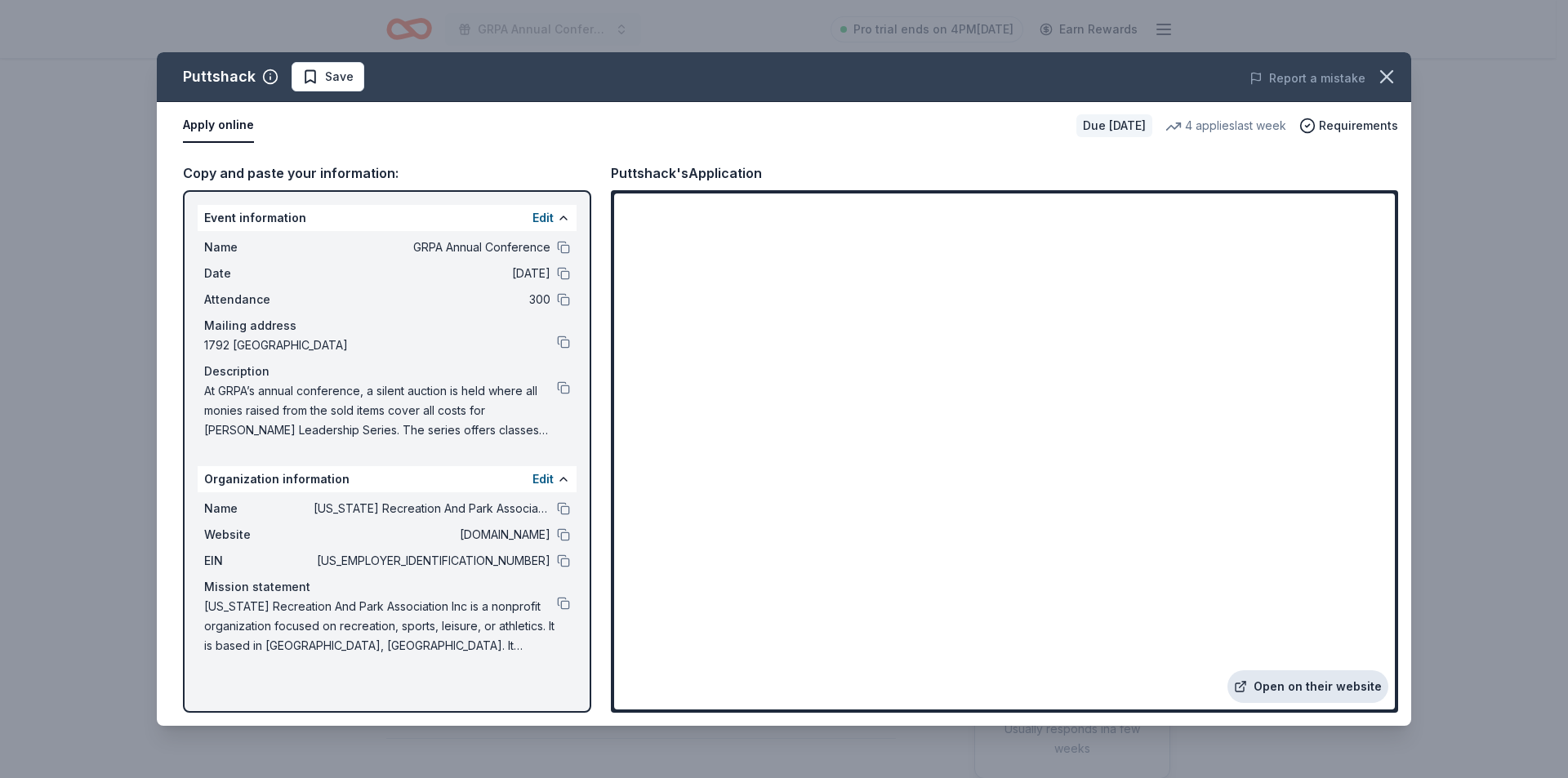
click at [1251, 671] on link "Open on their website" at bounding box center [1307, 687] width 161 height 33
click at [560, 509] on button at bounding box center [563, 508] width 13 height 13
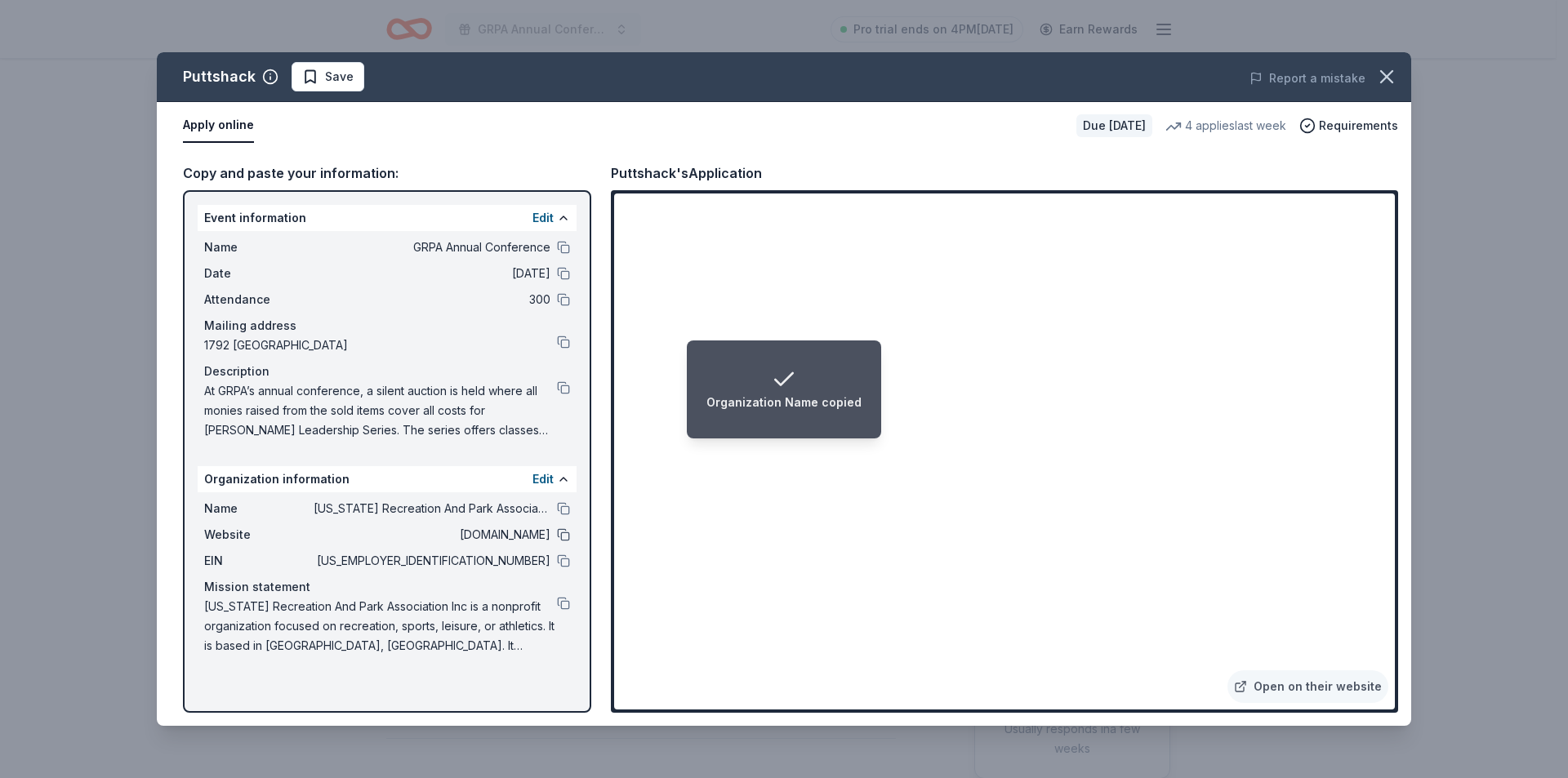
click at [562, 531] on button at bounding box center [563, 535] width 13 height 13
click at [562, 557] on button at bounding box center [563, 561] width 13 height 13
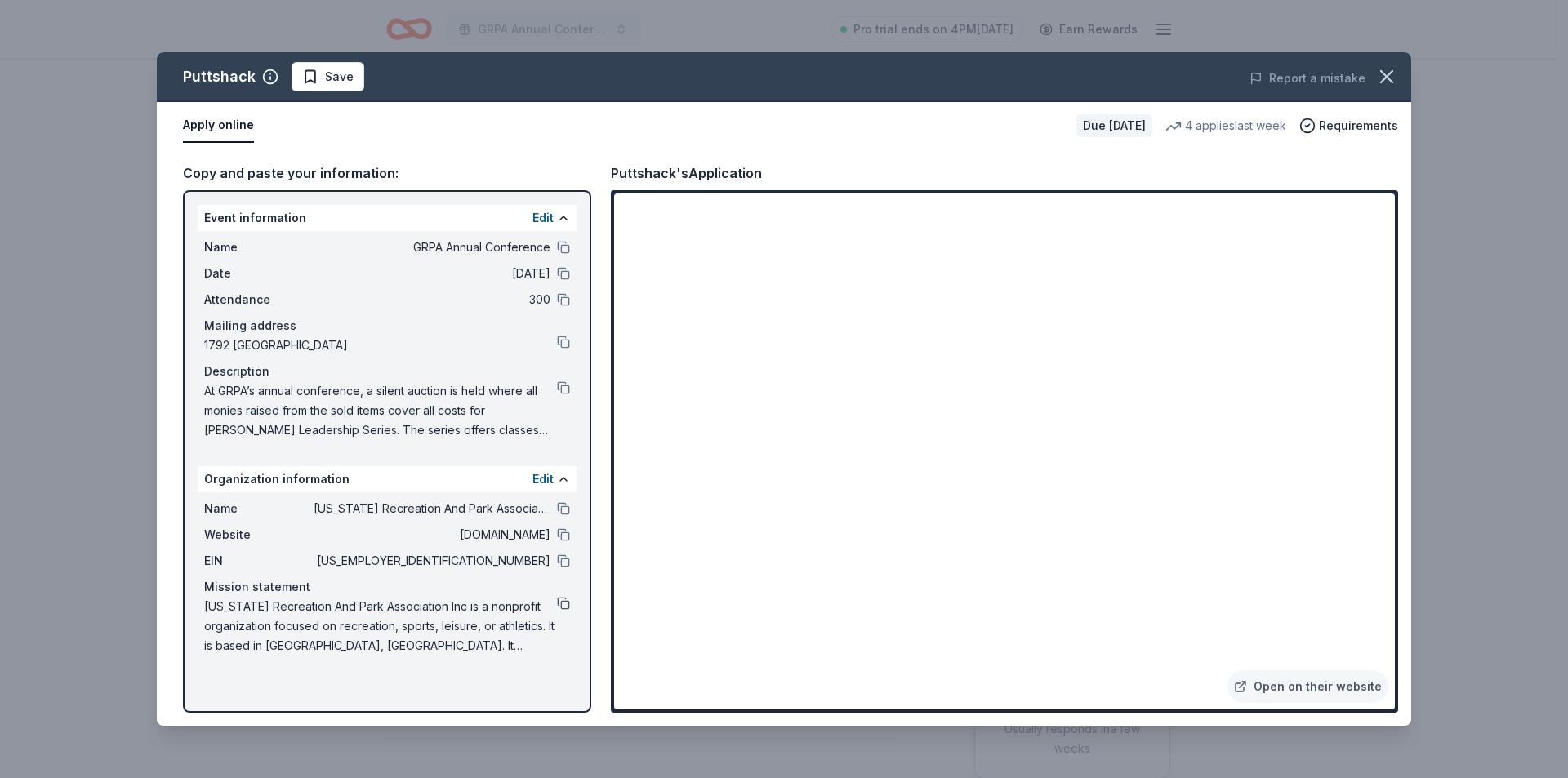
click at [566, 608] on button at bounding box center [563, 604] width 13 height 13
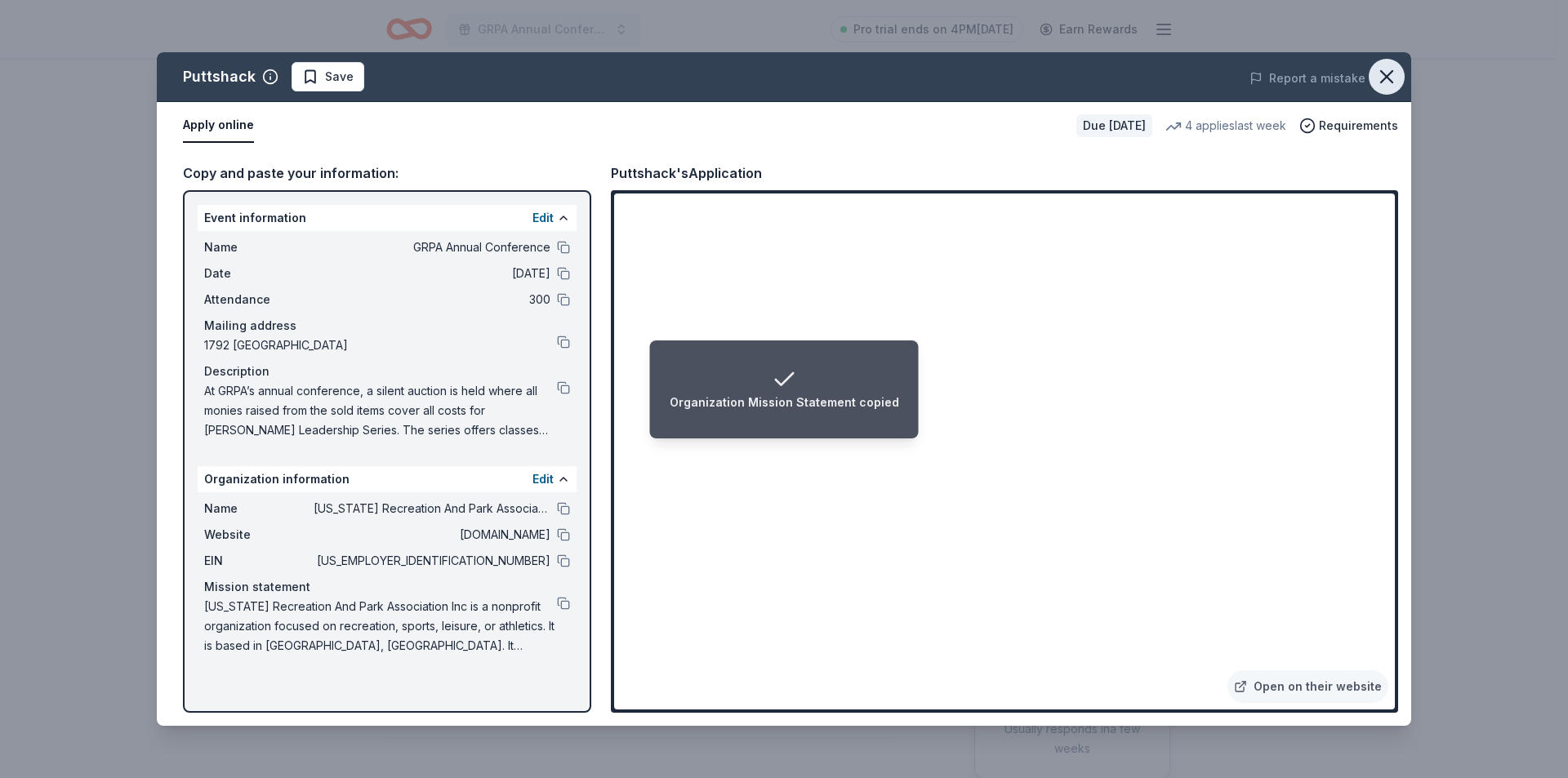
click at [1386, 72] on icon "button" at bounding box center [1386, 76] width 23 height 23
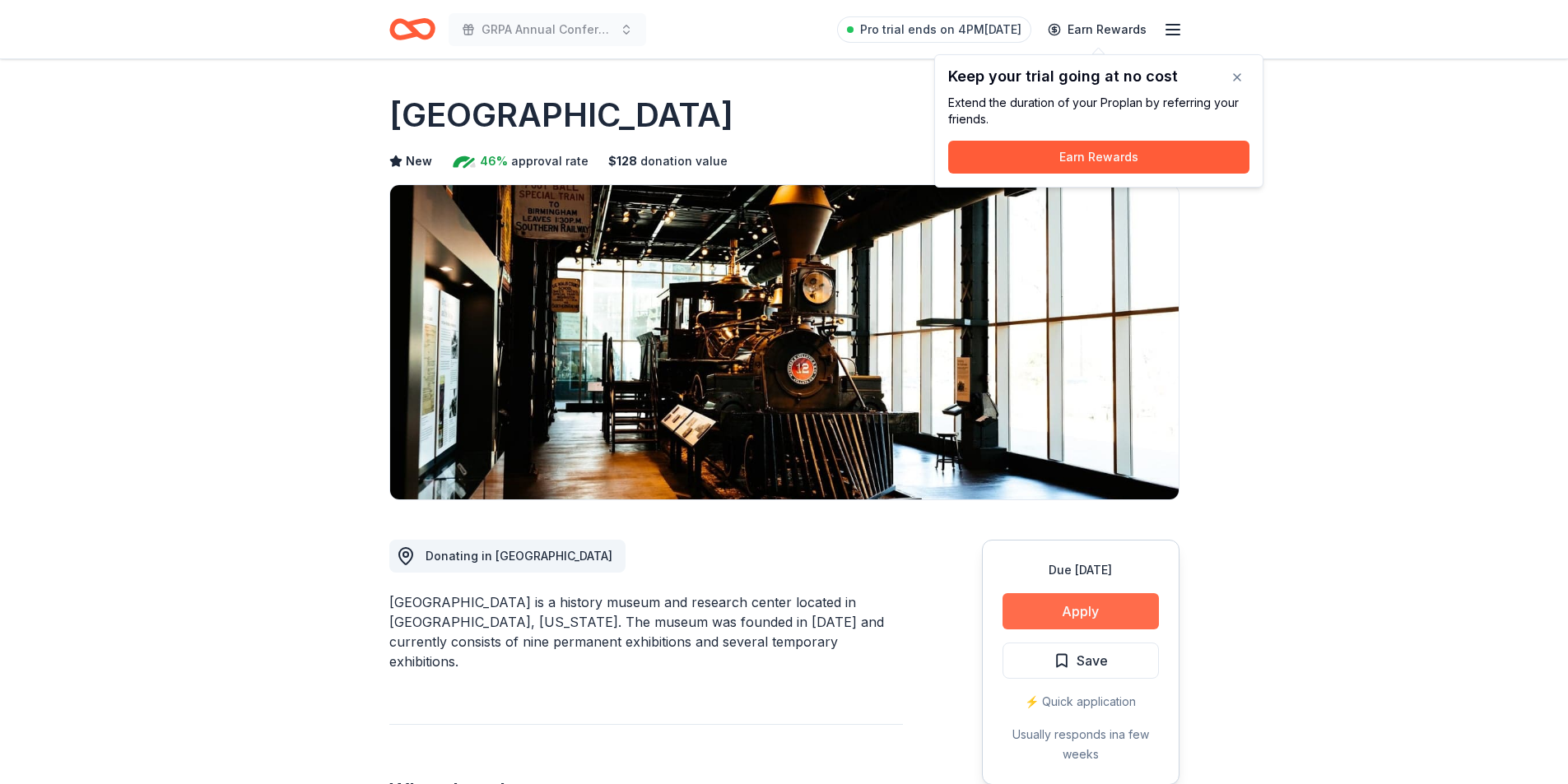
click at [1109, 603] on button "Apply" at bounding box center [1080, 611] width 156 height 36
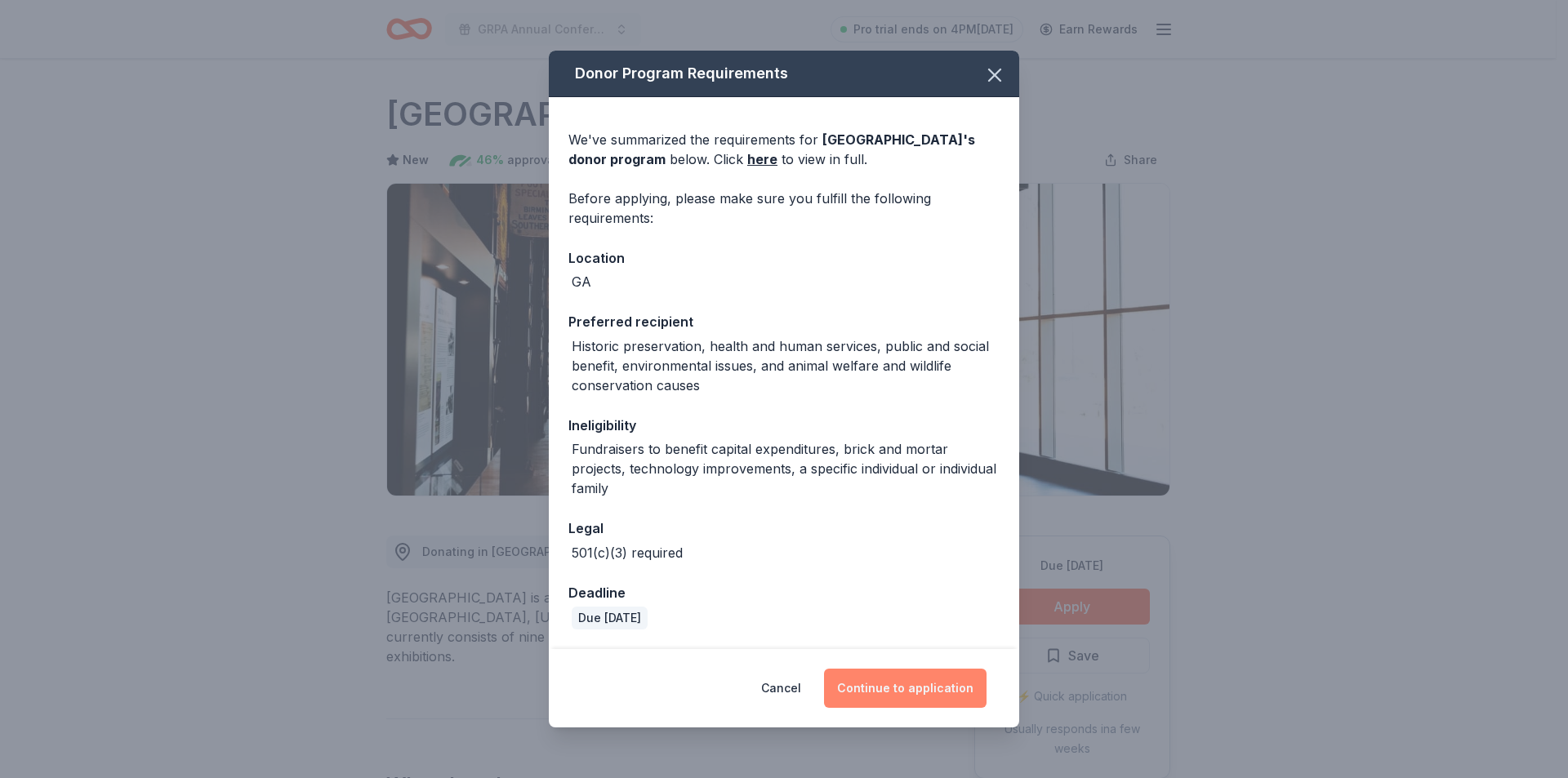
click at [945, 690] on button "Continue to application" at bounding box center [905, 688] width 162 height 39
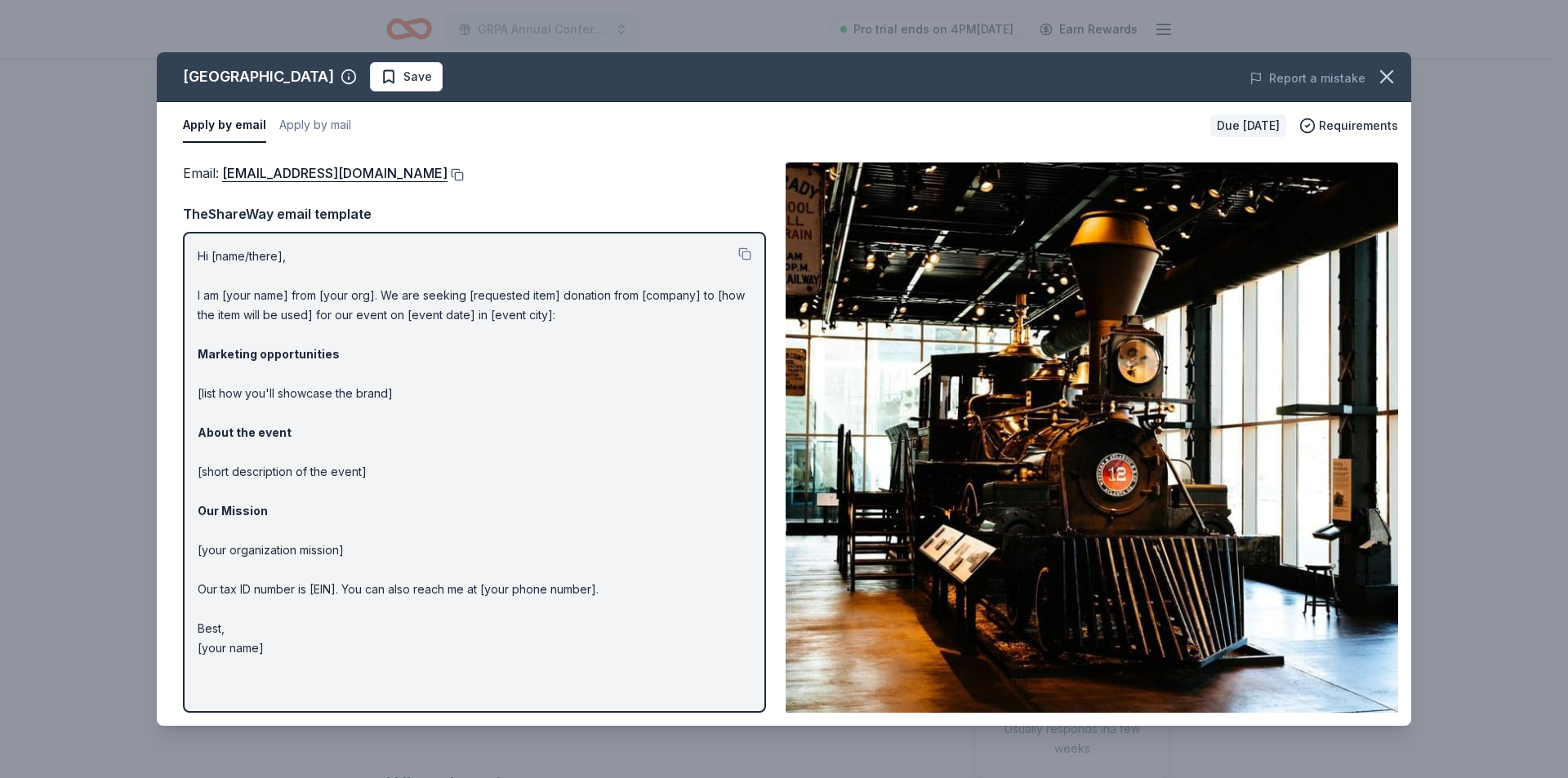
click at [464, 173] on button at bounding box center [456, 174] width 17 height 13
click at [1178, 697] on img at bounding box center [1092, 438] width 613 height 550
click at [1392, 80] on icon "button" at bounding box center [1386, 76] width 23 height 23
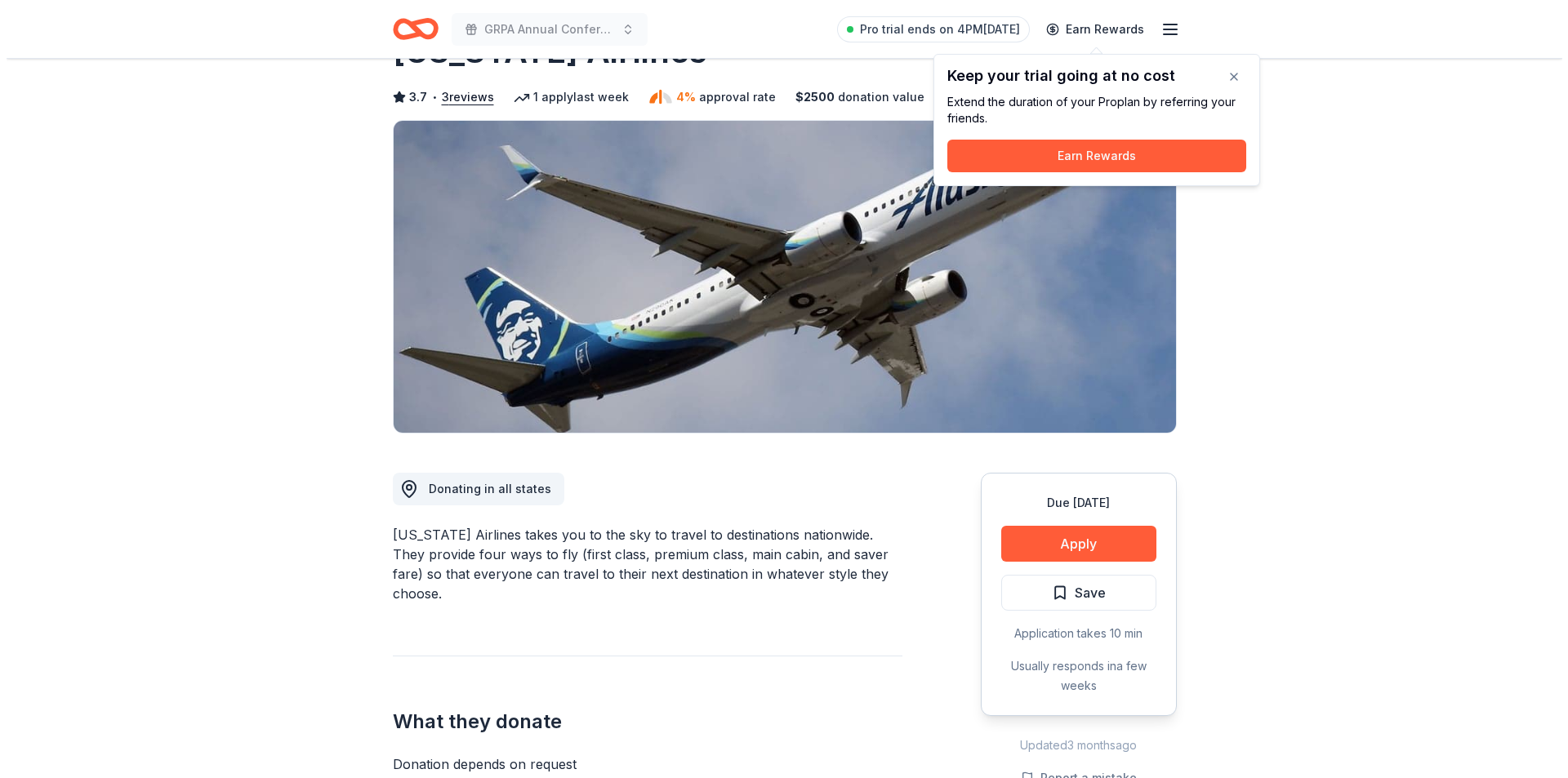
scroll to position [82, 0]
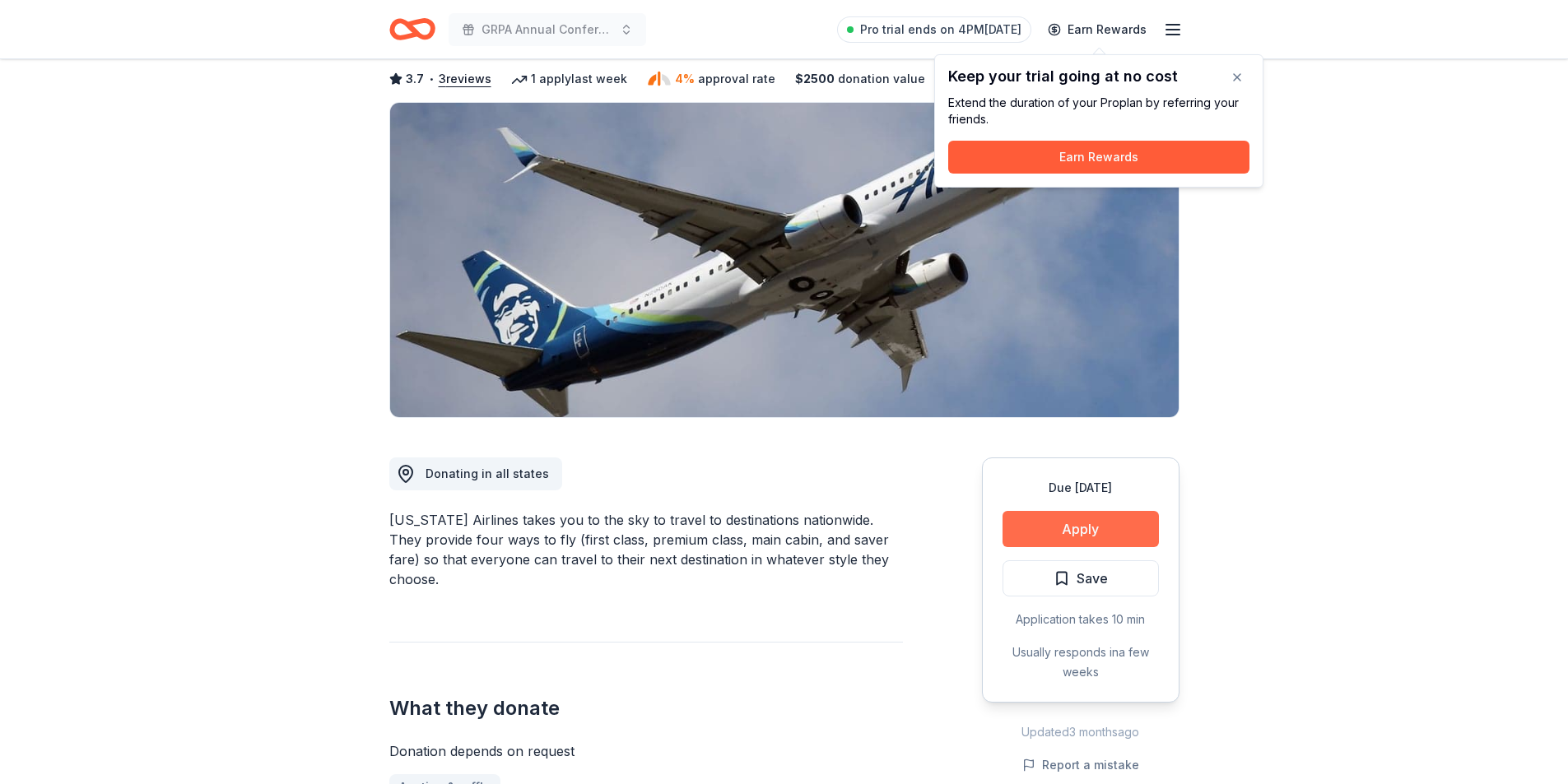
click at [1057, 519] on button "Apply" at bounding box center [1080, 529] width 156 height 36
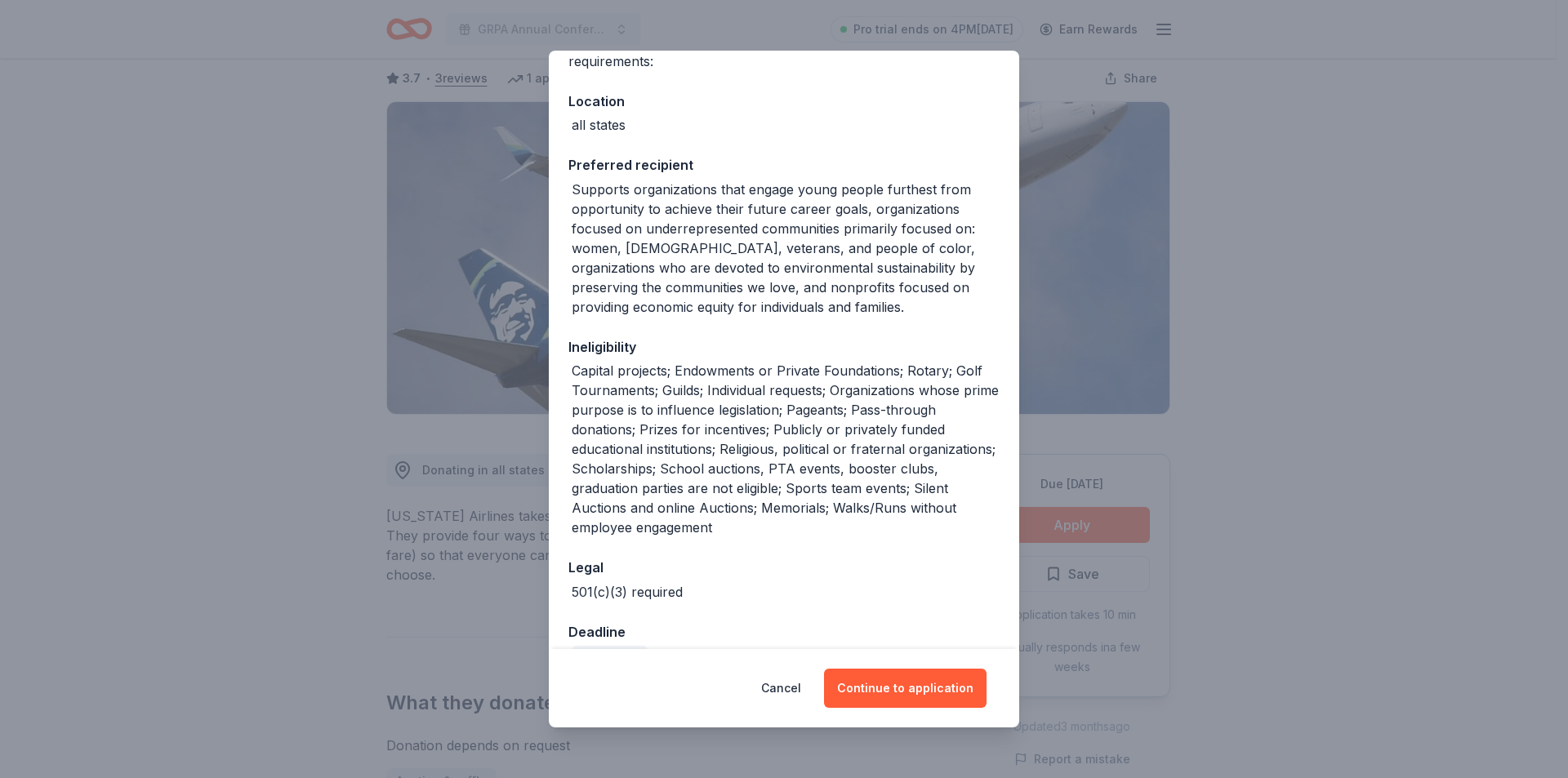
scroll to position [163, 0]
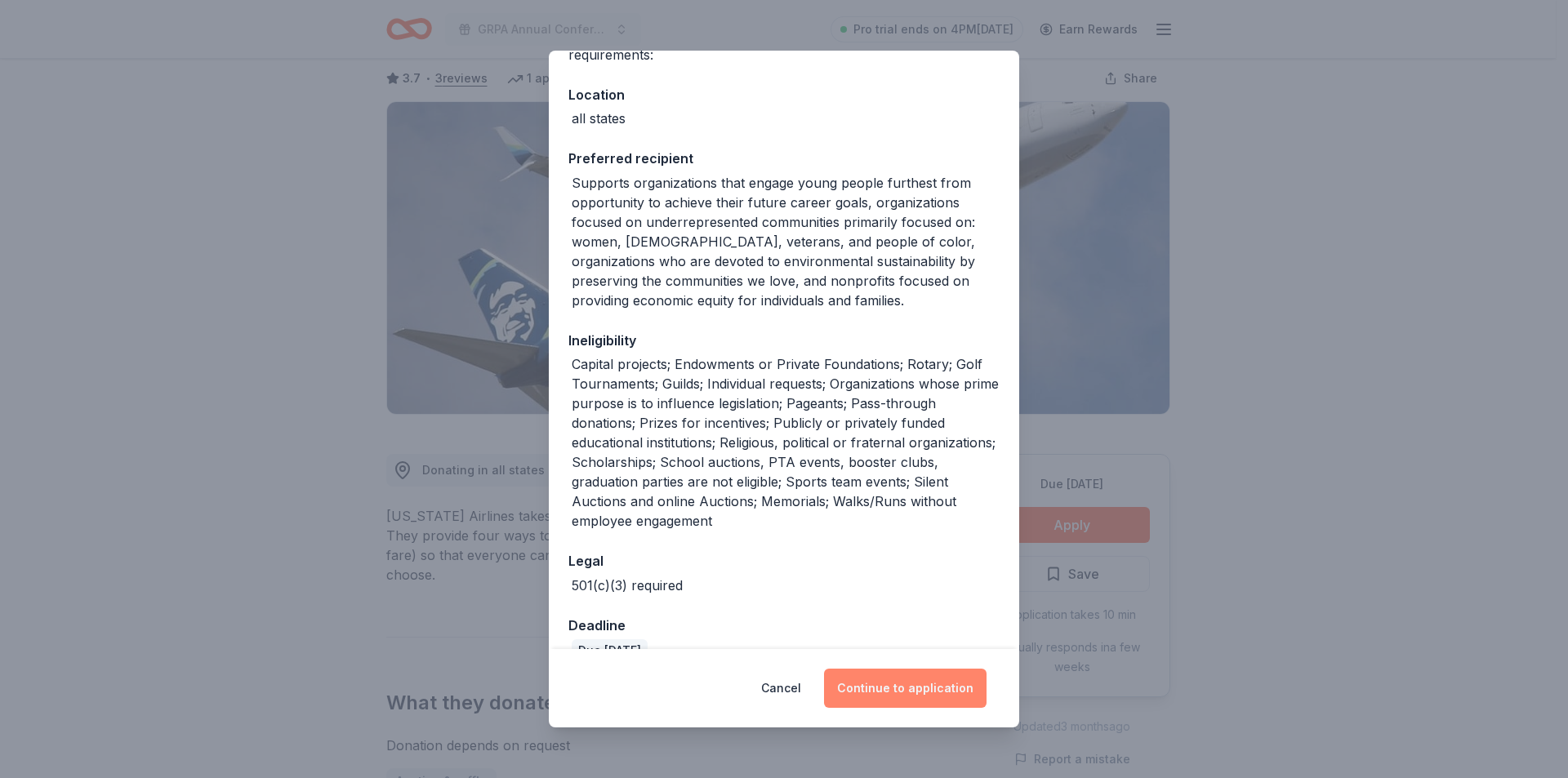
click at [902, 672] on button "Continue to application" at bounding box center [905, 688] width 162 height 39
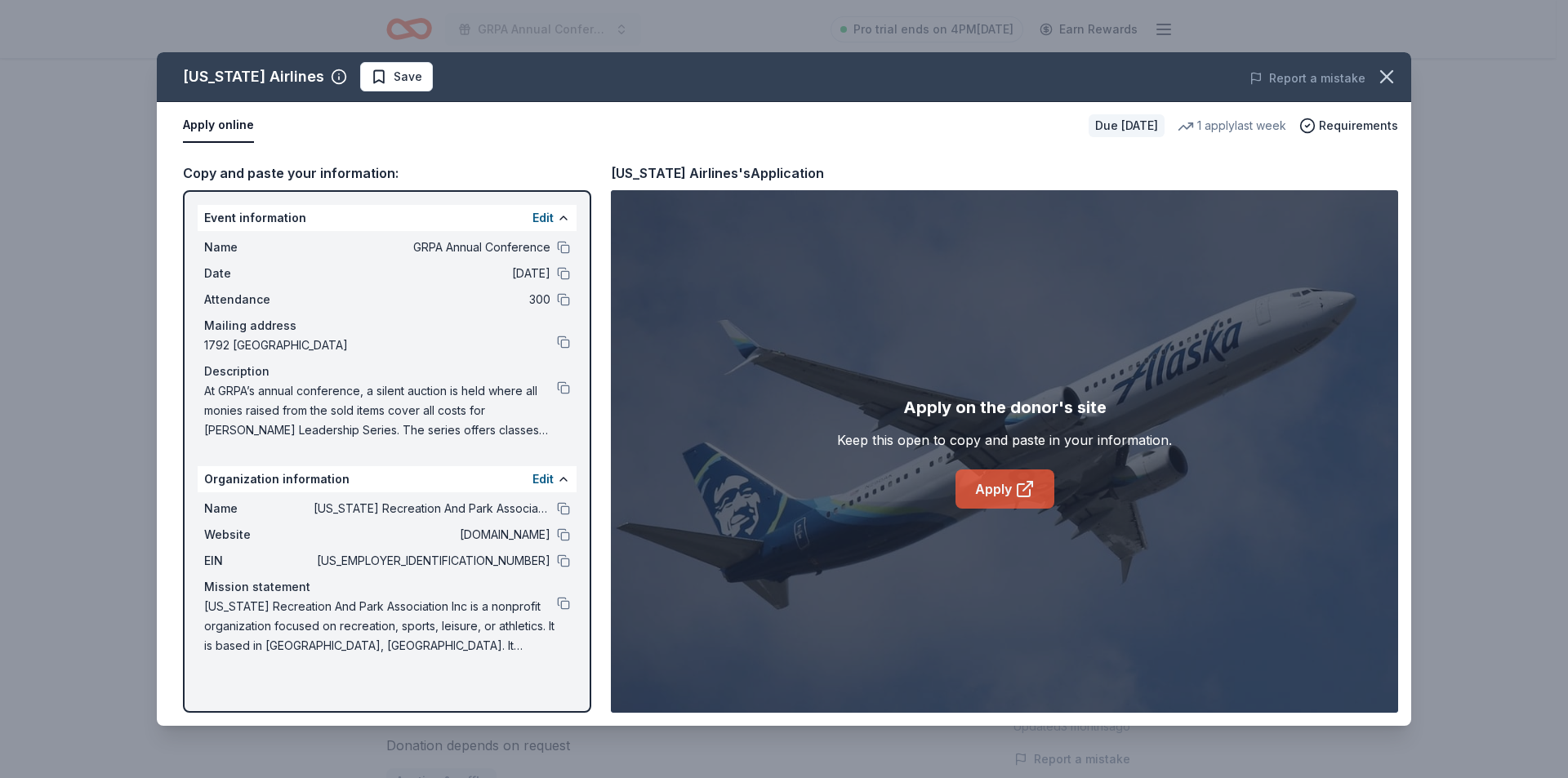
click at [1018, 509] on link "Apply" at bounding box center [1005, 489] width 99 height 39
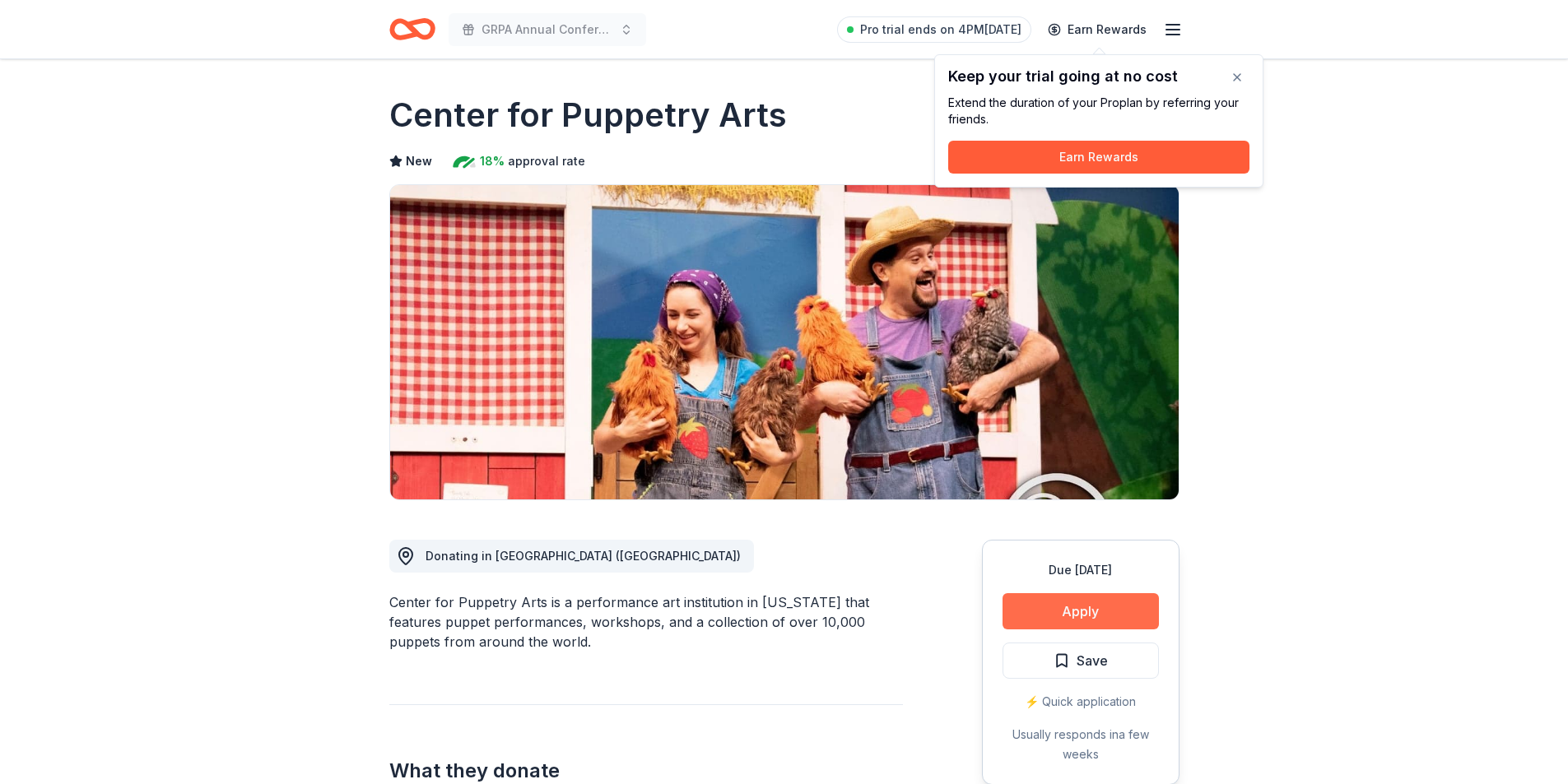
click at [1048, 620] on button "Apply" at bounding box center [1080, 611] width 156 height 36
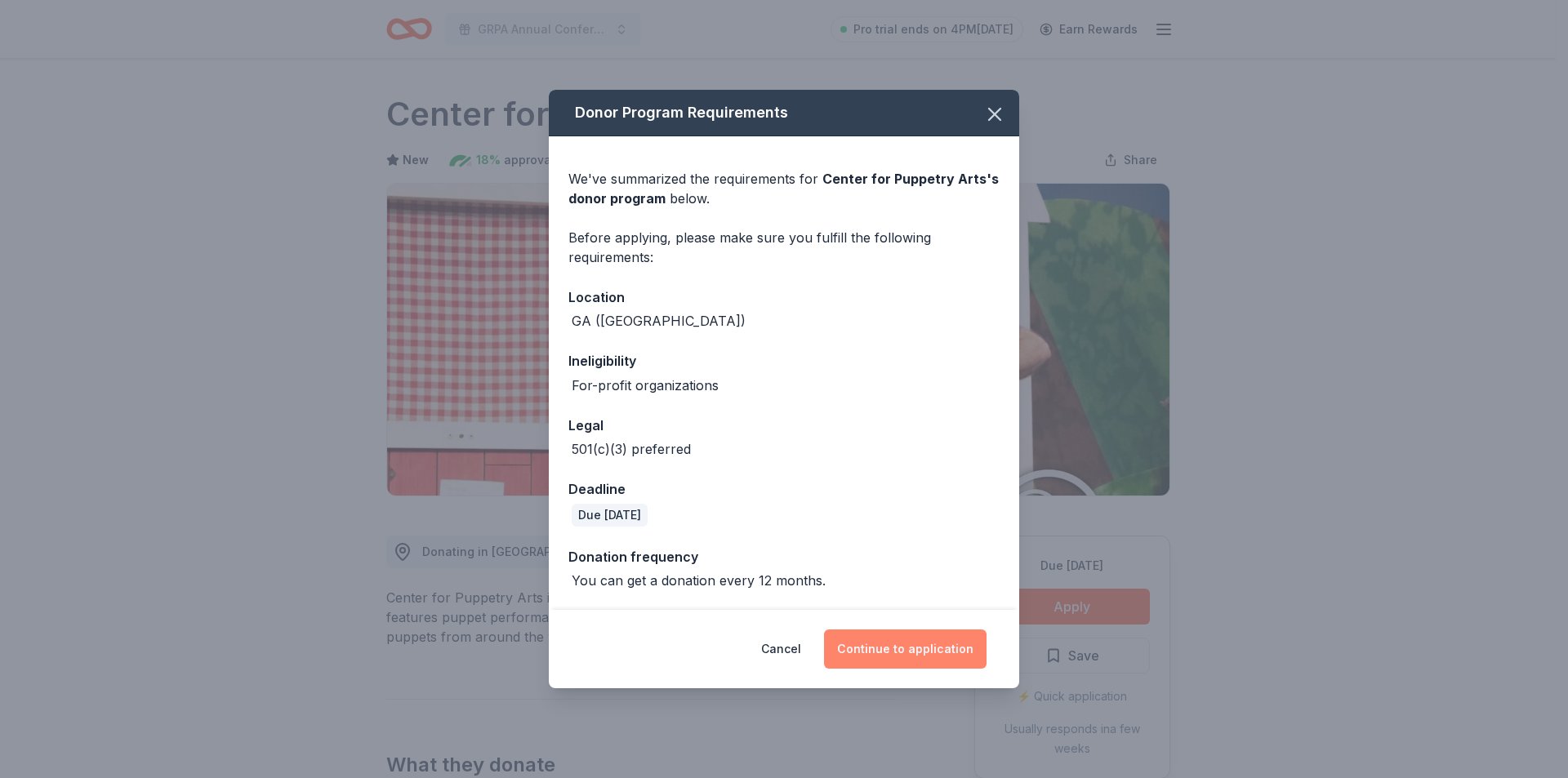
click at [880, 658] on button "Continue to application" at bounding box center [905, 649] width 162 height 39
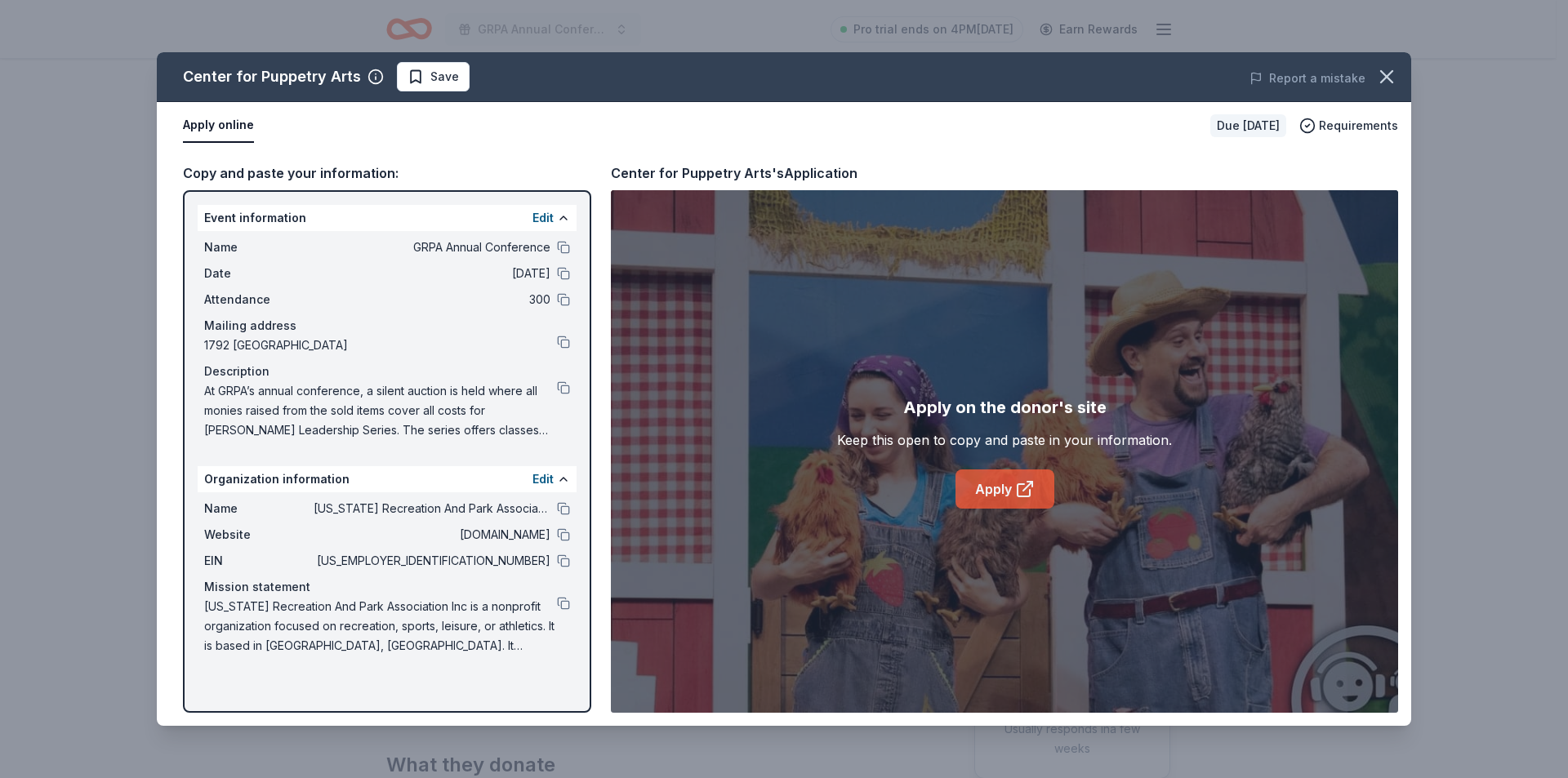
click at [966, 475] on link "Apply" at bounding box center [1005, 489] width 99 height 39
click at [21, 406] on div "Center for Puppetry Arts Save Report a mistake Apply online Due in 26 days Requ…" at bounding box center [784, 389] width 1568 height 778
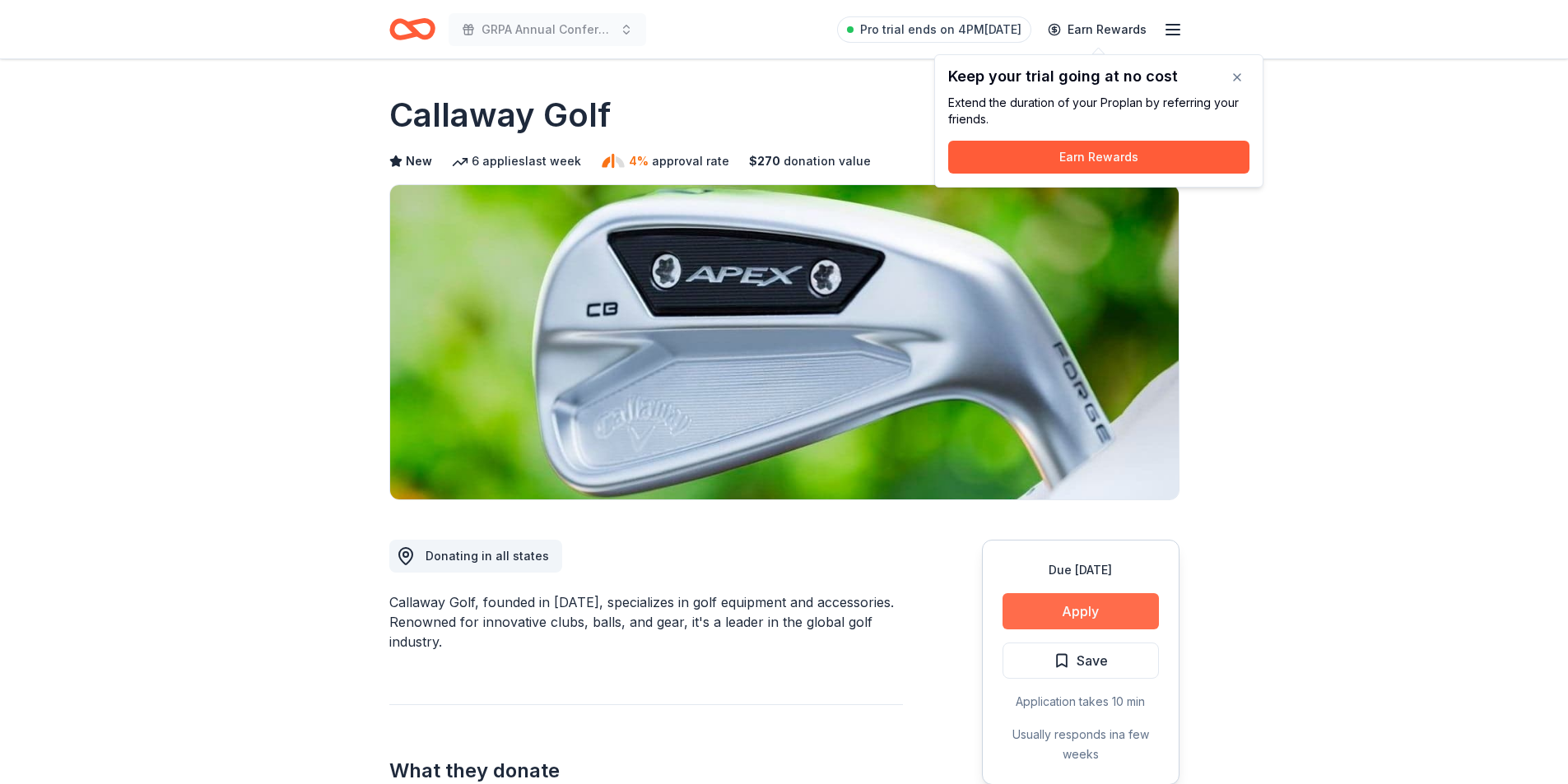
click at [1111, 606] on button "Apply" at bounding box center [1080, 611] width 156 height 36
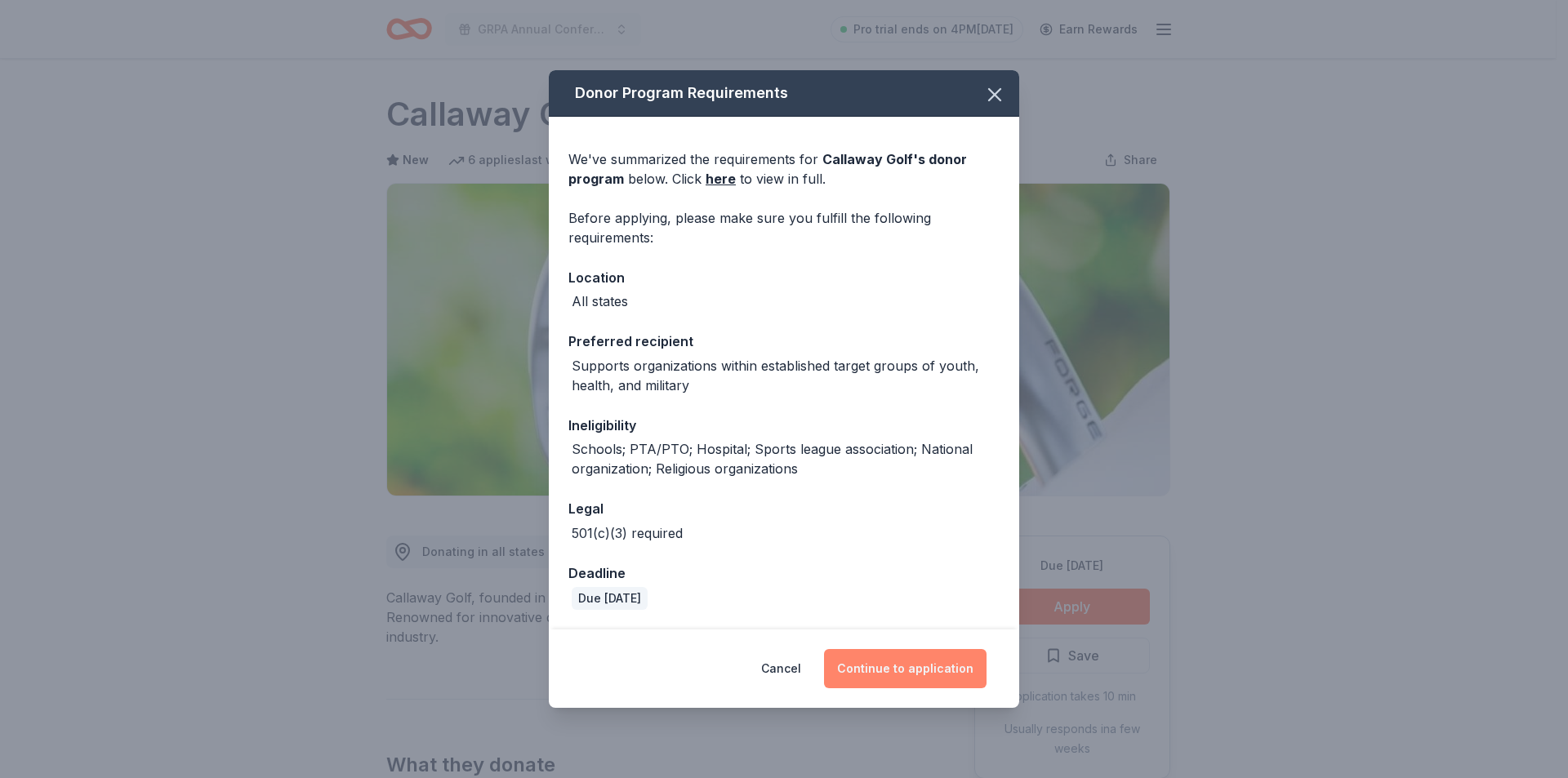
click at [911, 685] on button "Continue to application" at bounding box center [905, 669] width 162 height 39
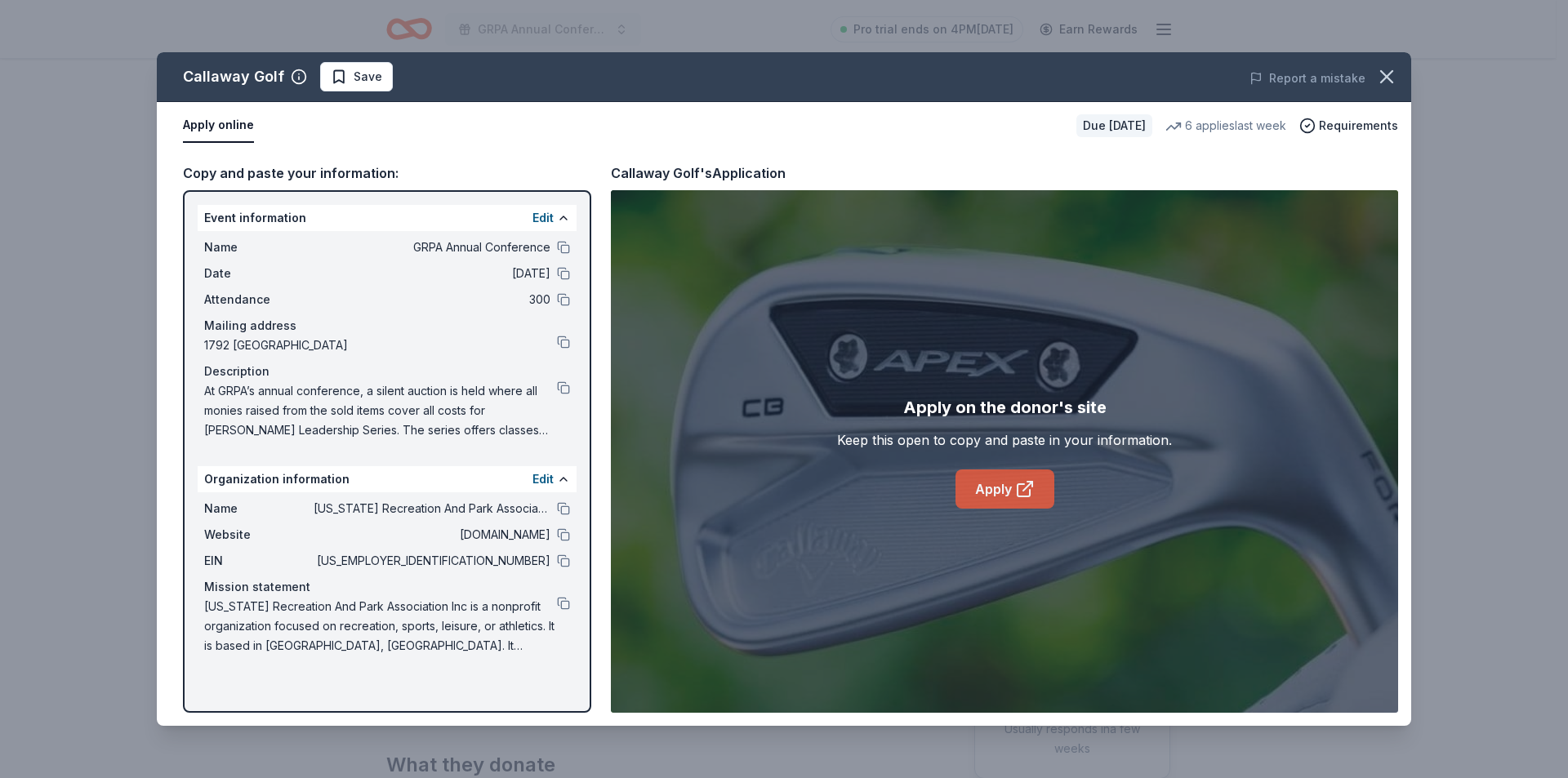
click at [982, 499] on link "Apply" at bounding box center [1005, 489] width 99 height 39
click at [563, 559] on button at bounding box center [563, 561] width 13 height 13
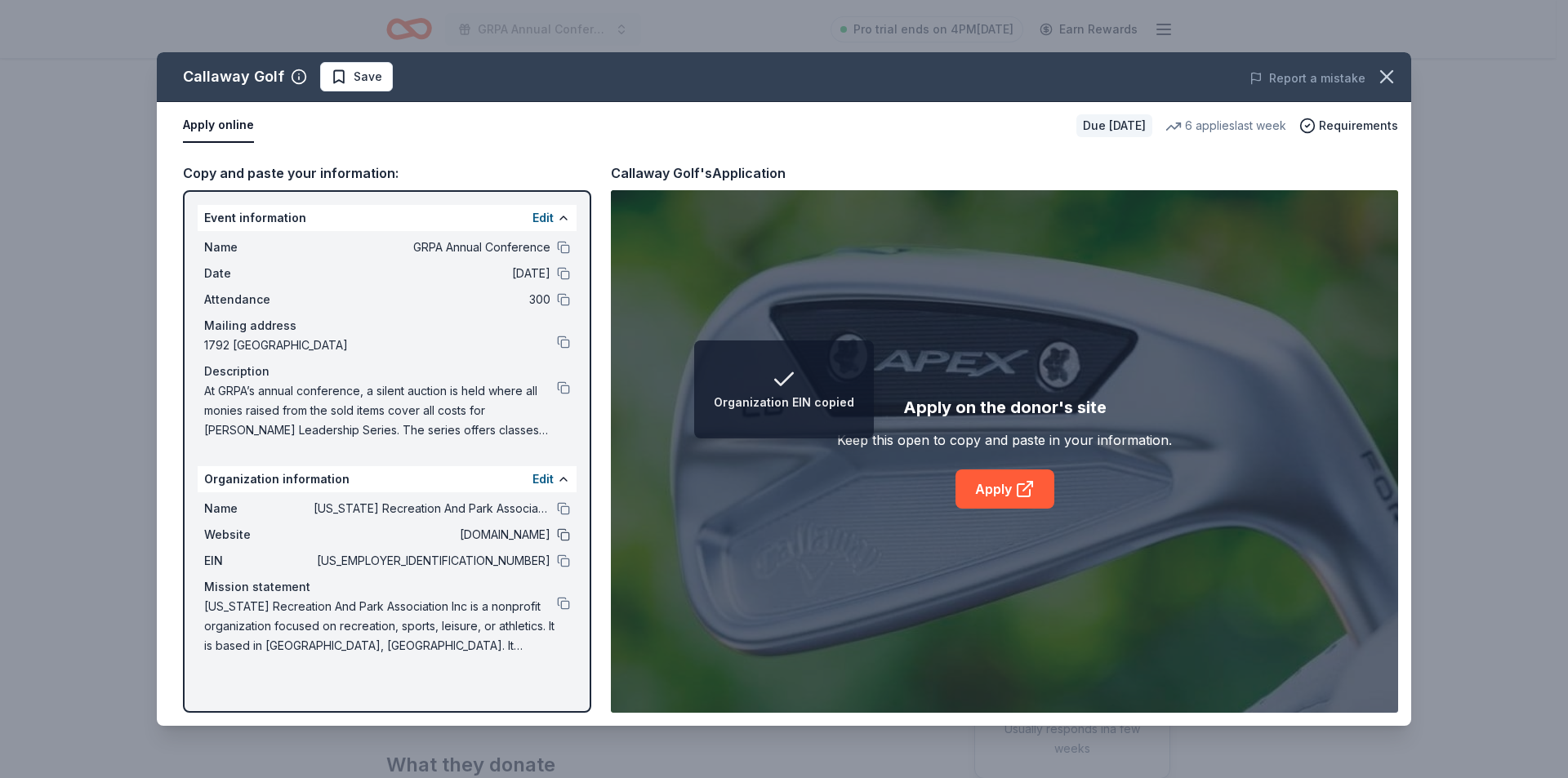
click at [562, 536] on button at bounding box center [563, 535] width 13 height 13
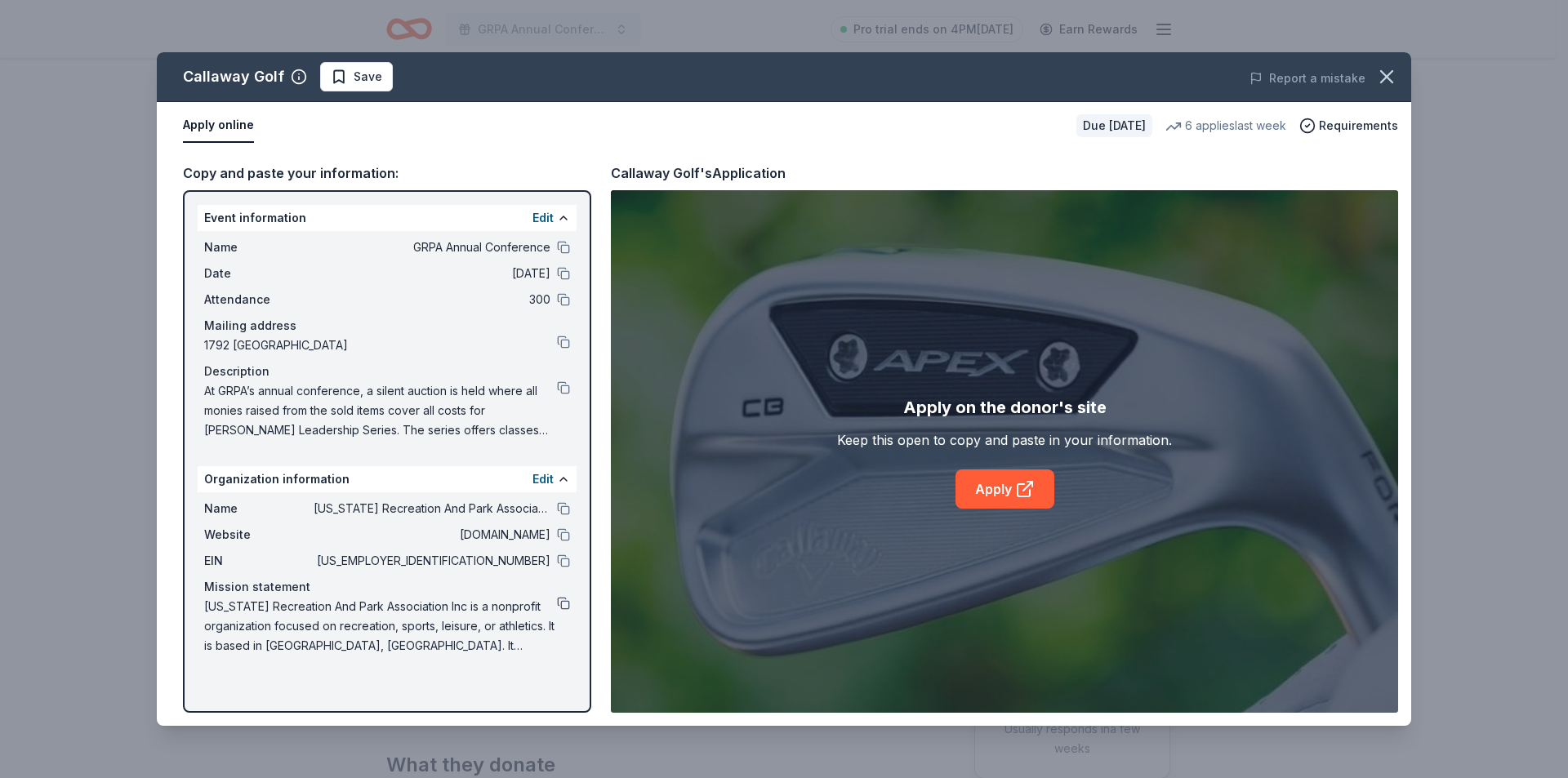
click at [560, 597] on button at bounding box center [563, 604] width 13 height 13
